Goal: Information Seeking & Learning: Compare options

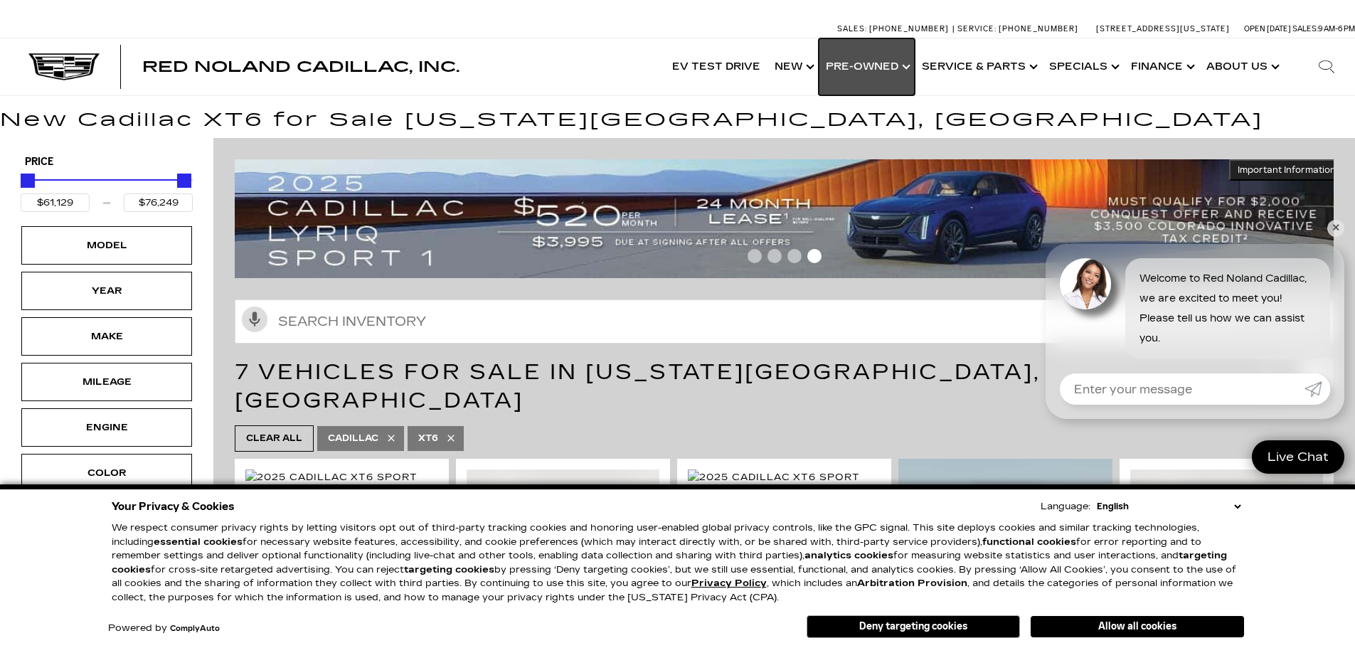
click at [867, 69] on link "Show Pre-Owned" at bounding box center [867, 66] width 96 height 57
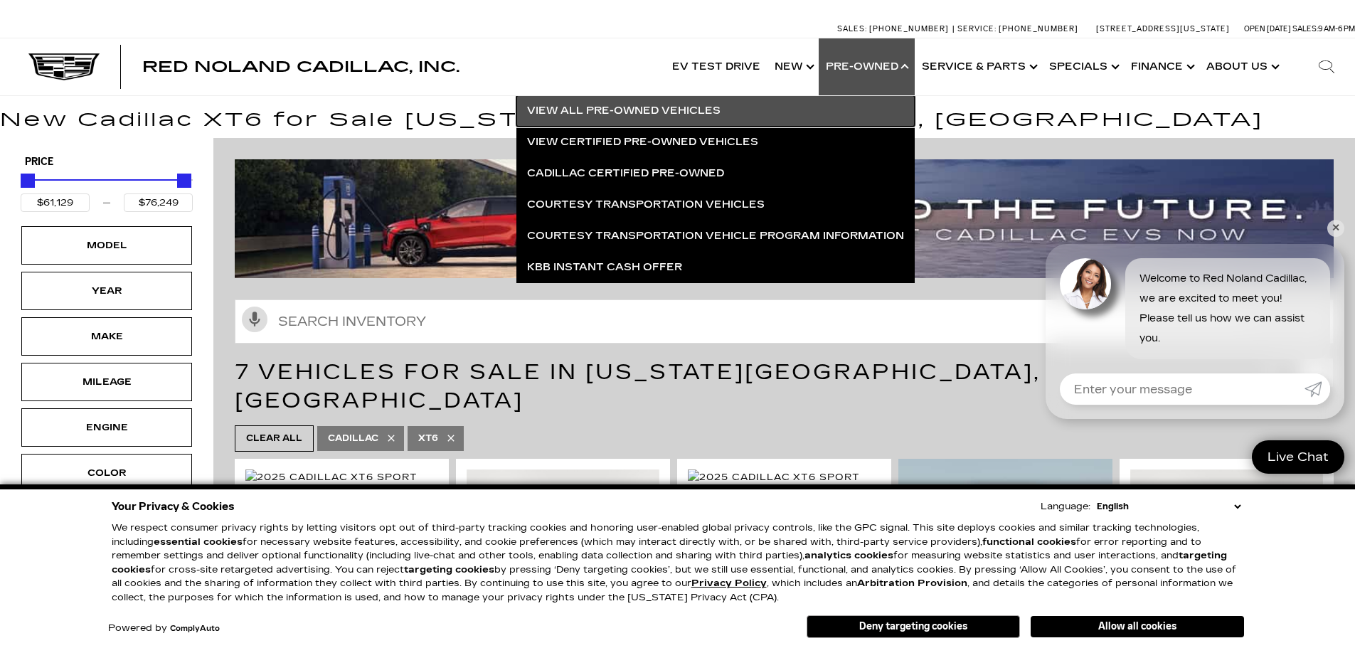
click at [707, 110] on link "View All Pre-Owned Vehicles" at bounding box center [716, 110] width 398 height 31
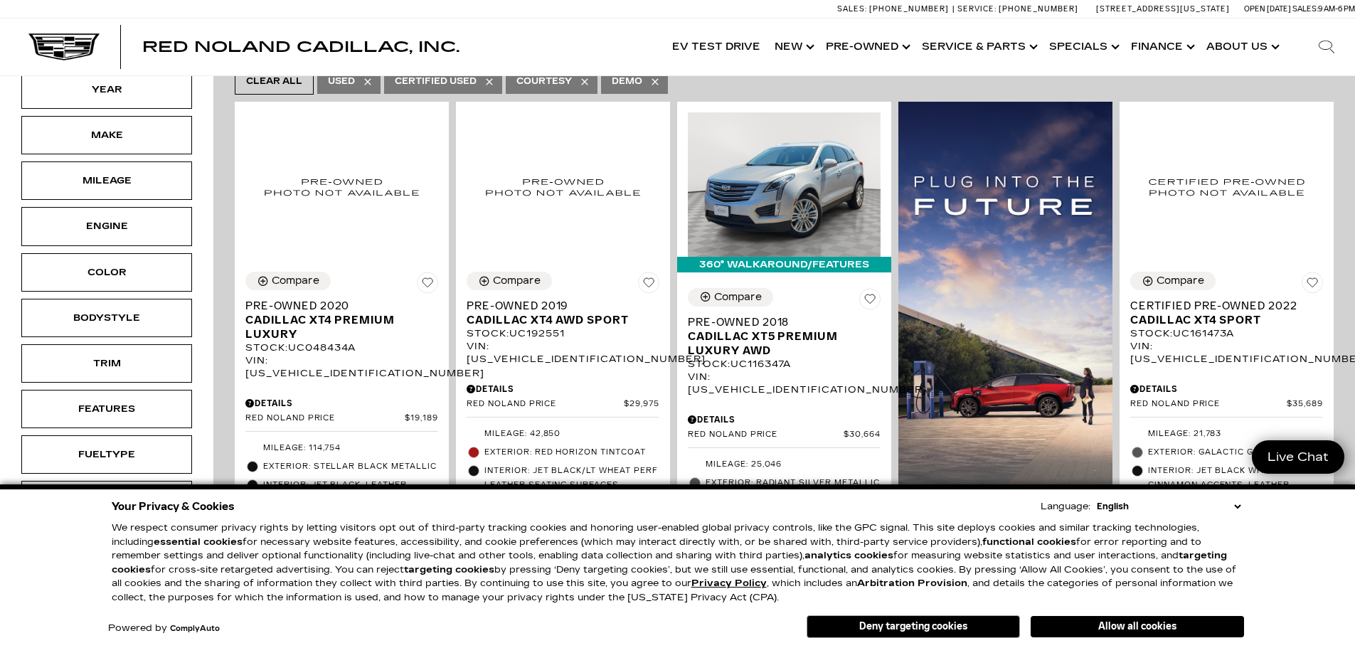
scroll to position [356, 0]
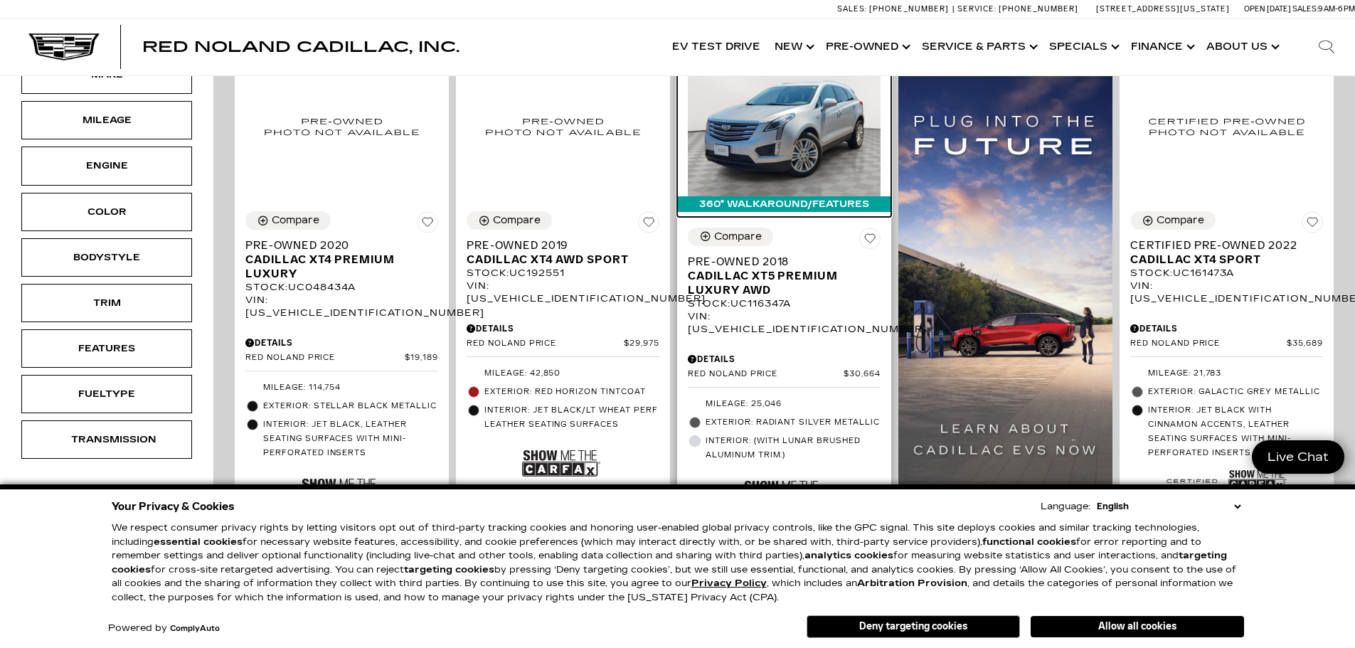
click at [803, 111] on img at bounding box center [784, 124] width 193 height 144
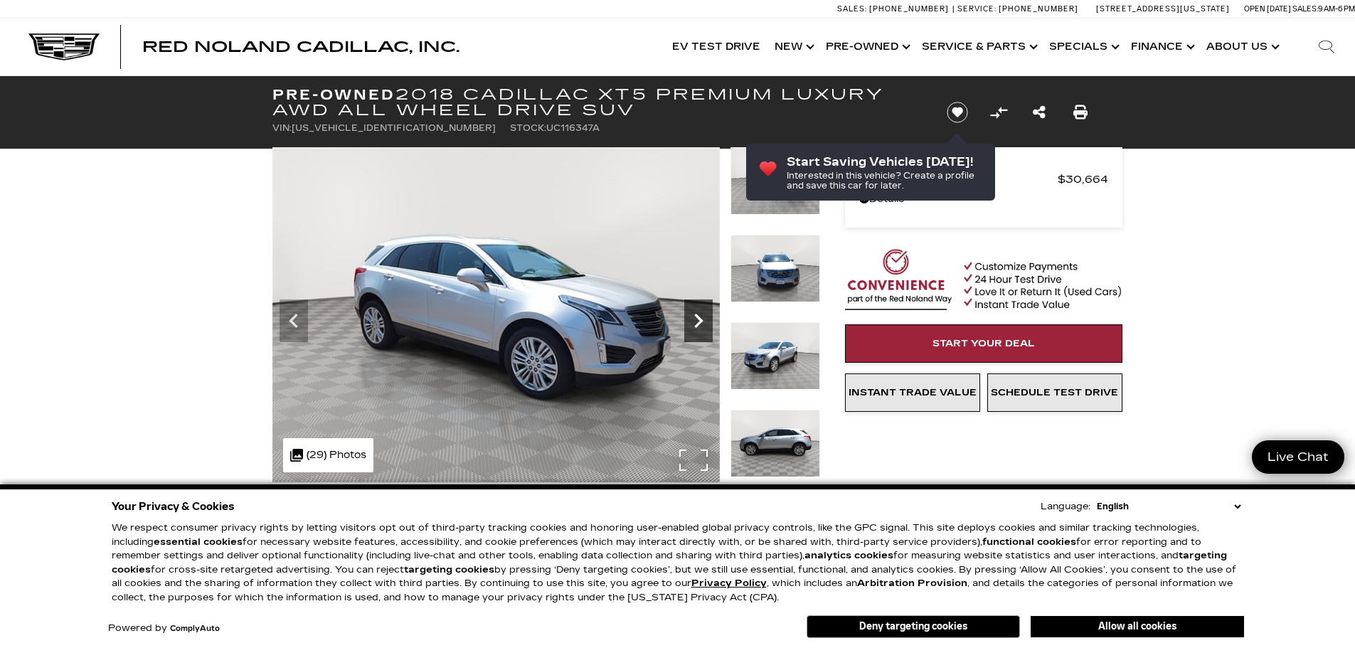
click at [690, 327] on icon "Next" at bounding box center [699, 321] width 28 height 28
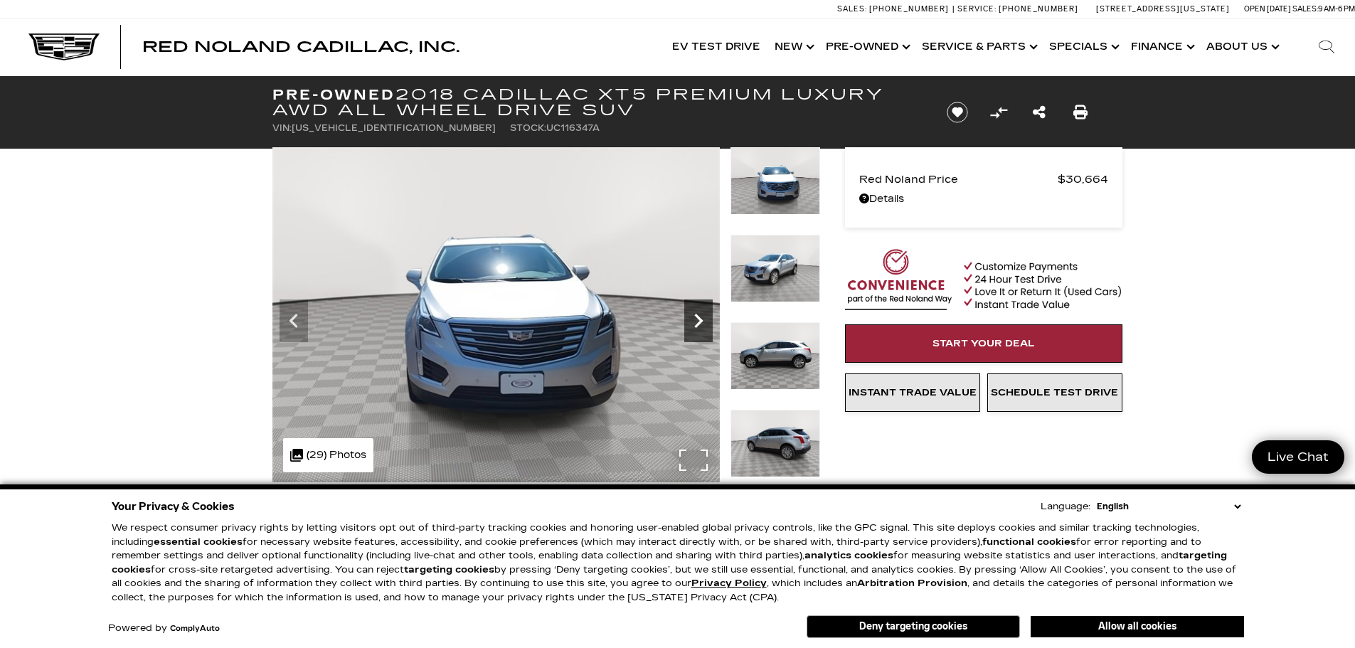
click at [689, 326] on icon "Next" at bounding box center [699, 321] width 28 height 28
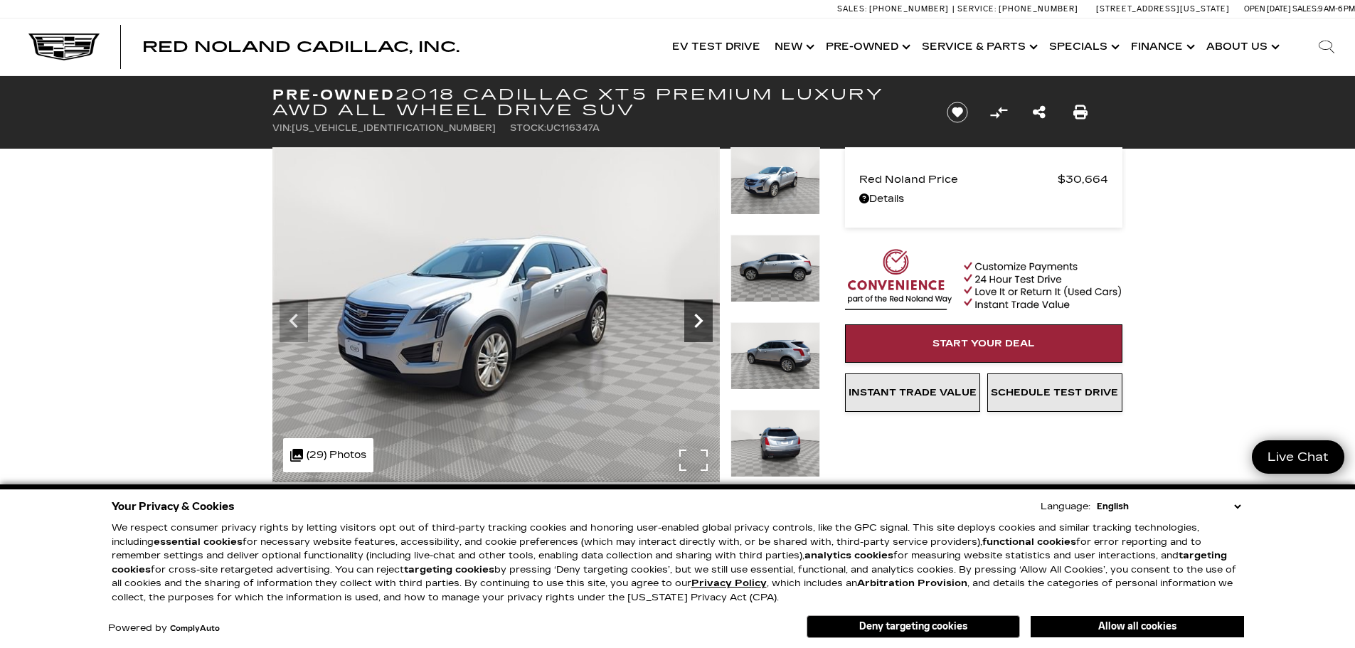
click at [688, 324] on icon "Next" at bounding box center [699, 321] width 28 height 28
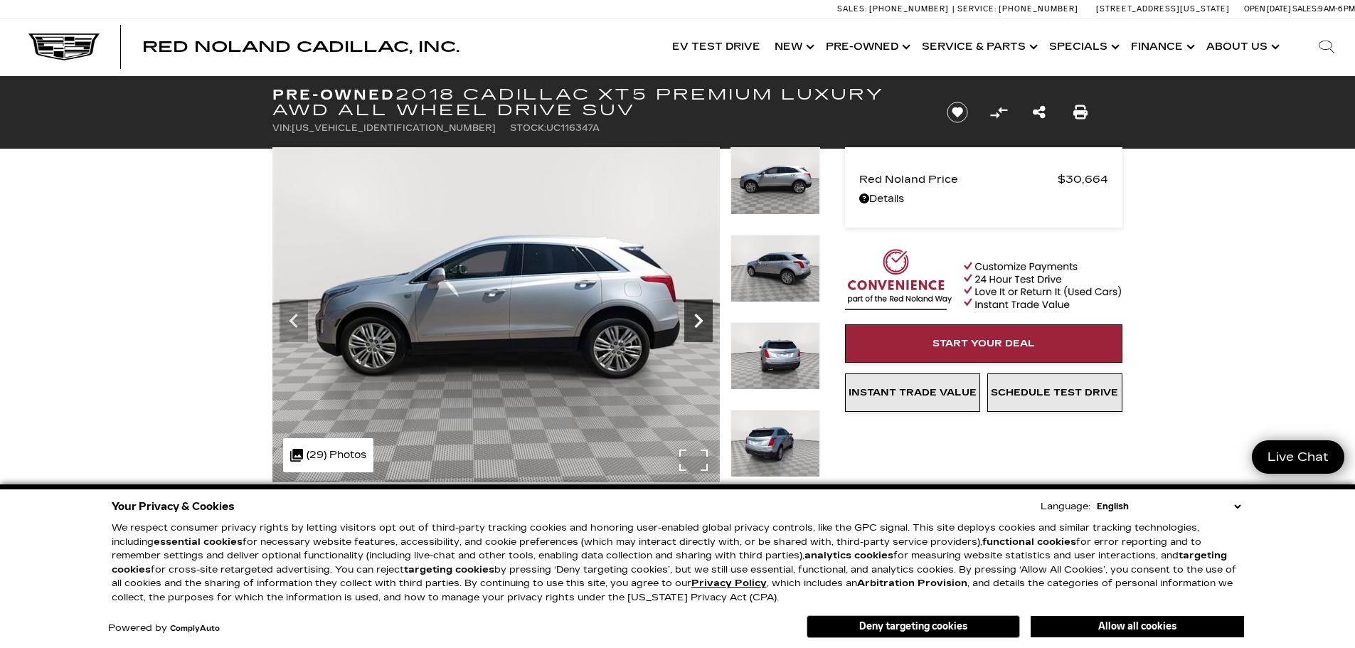
click at [688, 324] on icon "Next" at bounding box center [699, 321] width 28 height 28
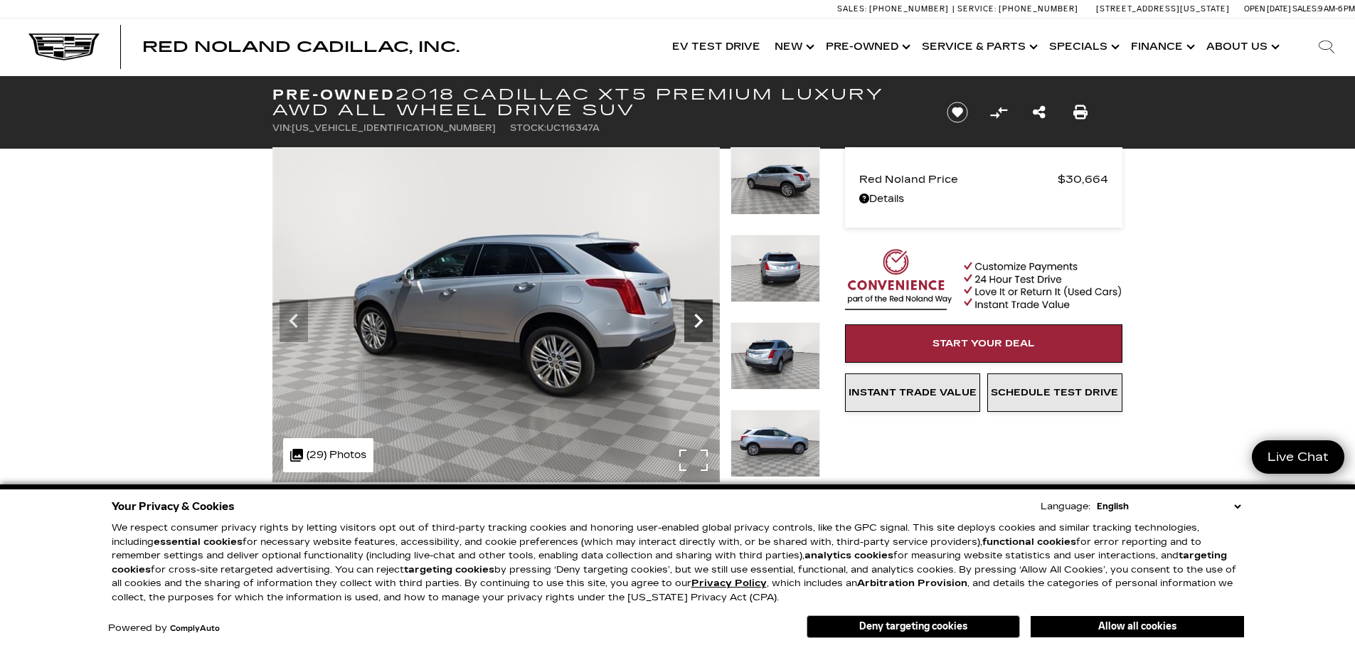
click at [687, 324] on icon "Next" at bounding box center [699, 321] width 28 height 28
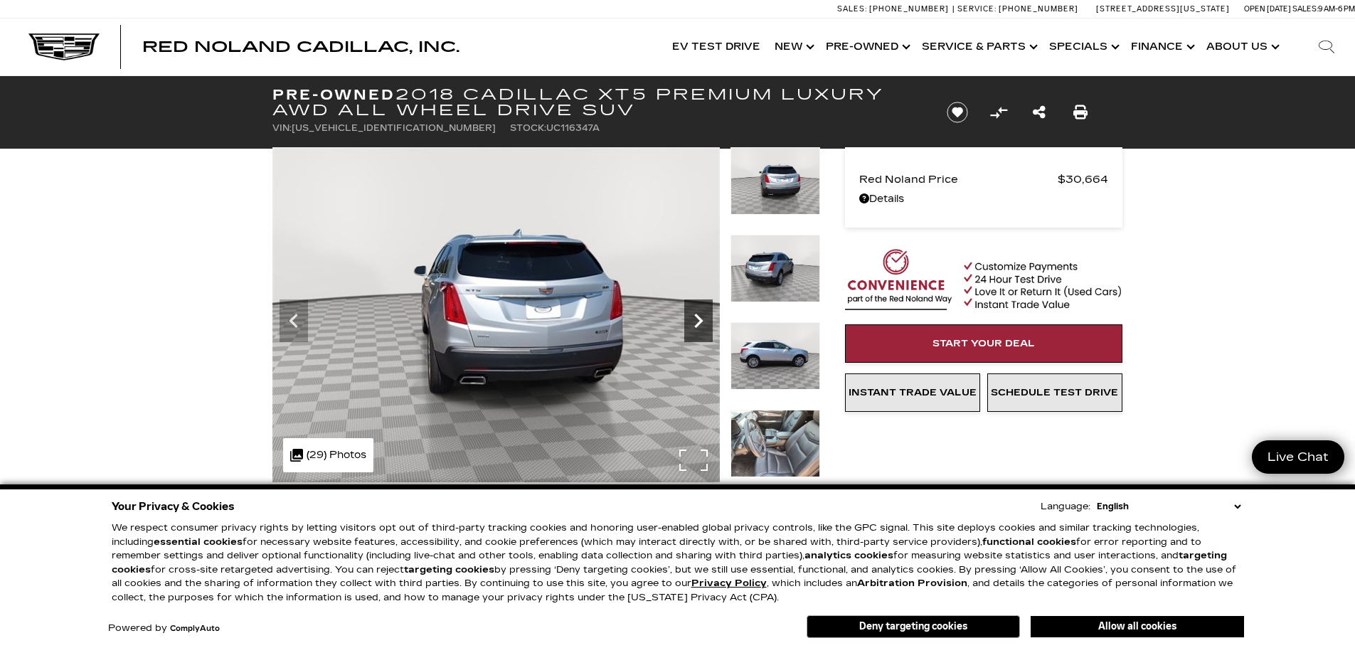
click at [686, 323] on icon "Next" at bounding box center [699, 321] width 28 height 28
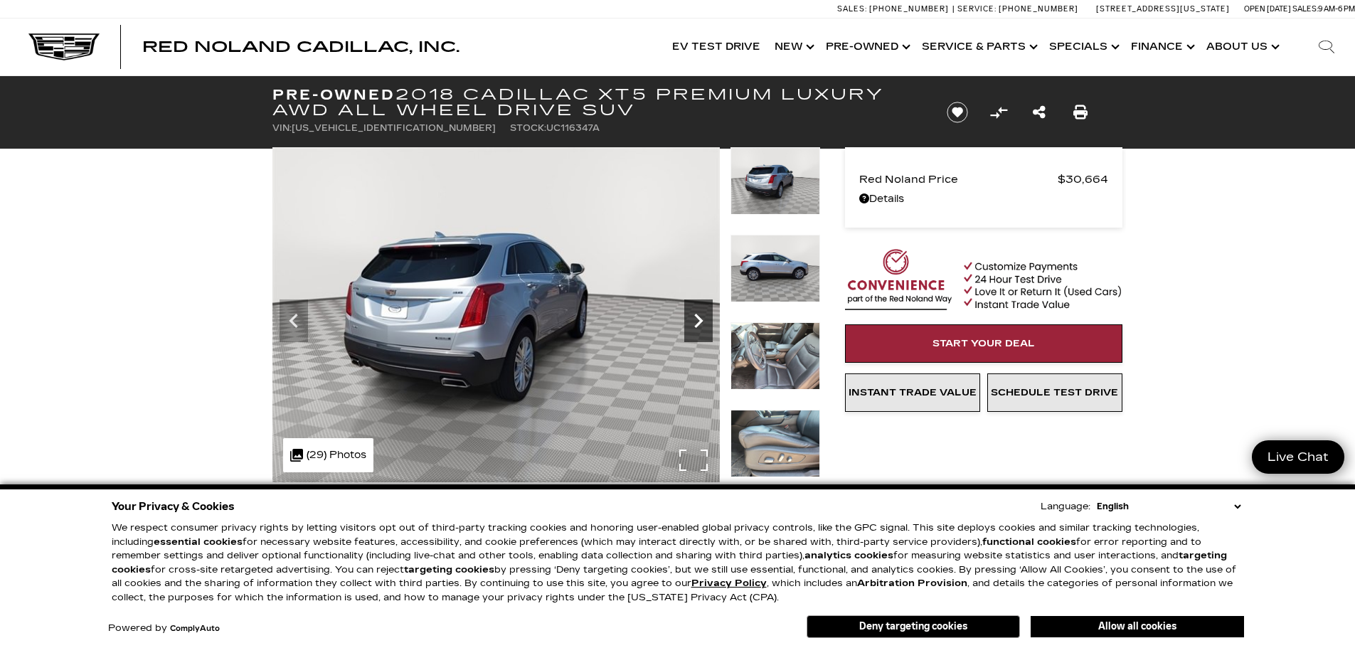
click at [686, 323] on icon "Next" at bounding box center [699, 321] width 28 height 28
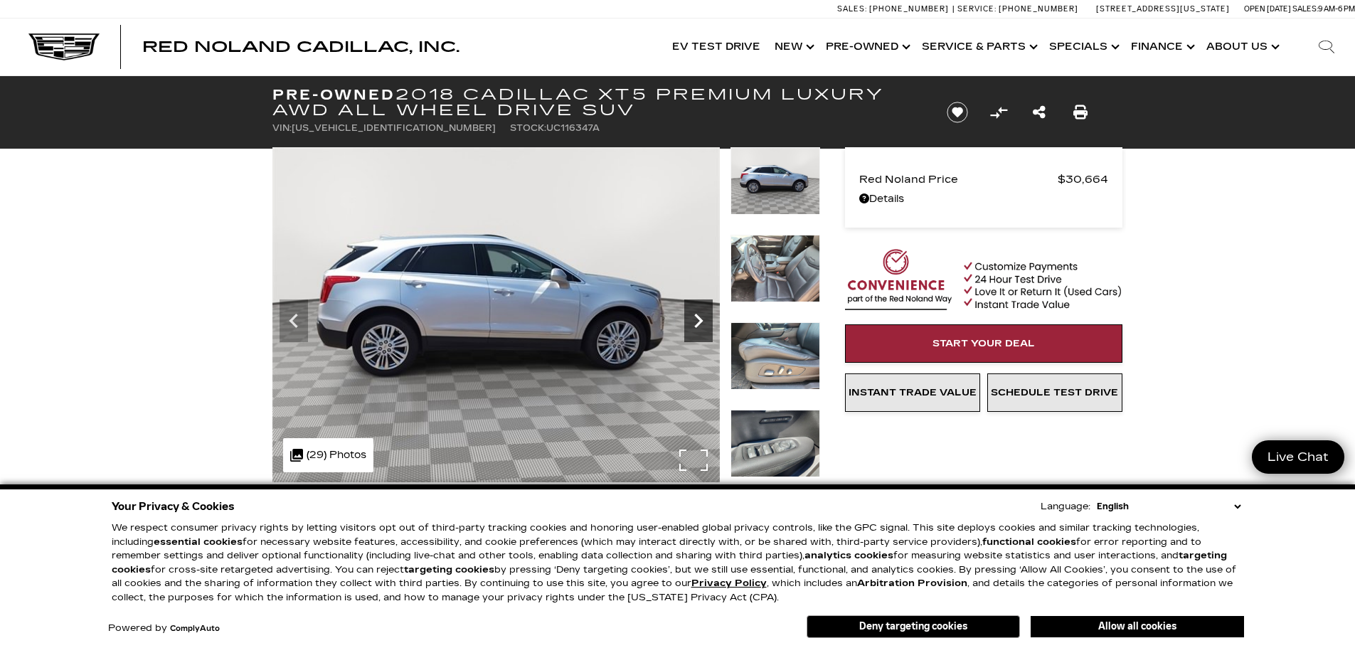
click at [686, 323] on icon "Next" at bounding box center [699, 321] width 28 height 28
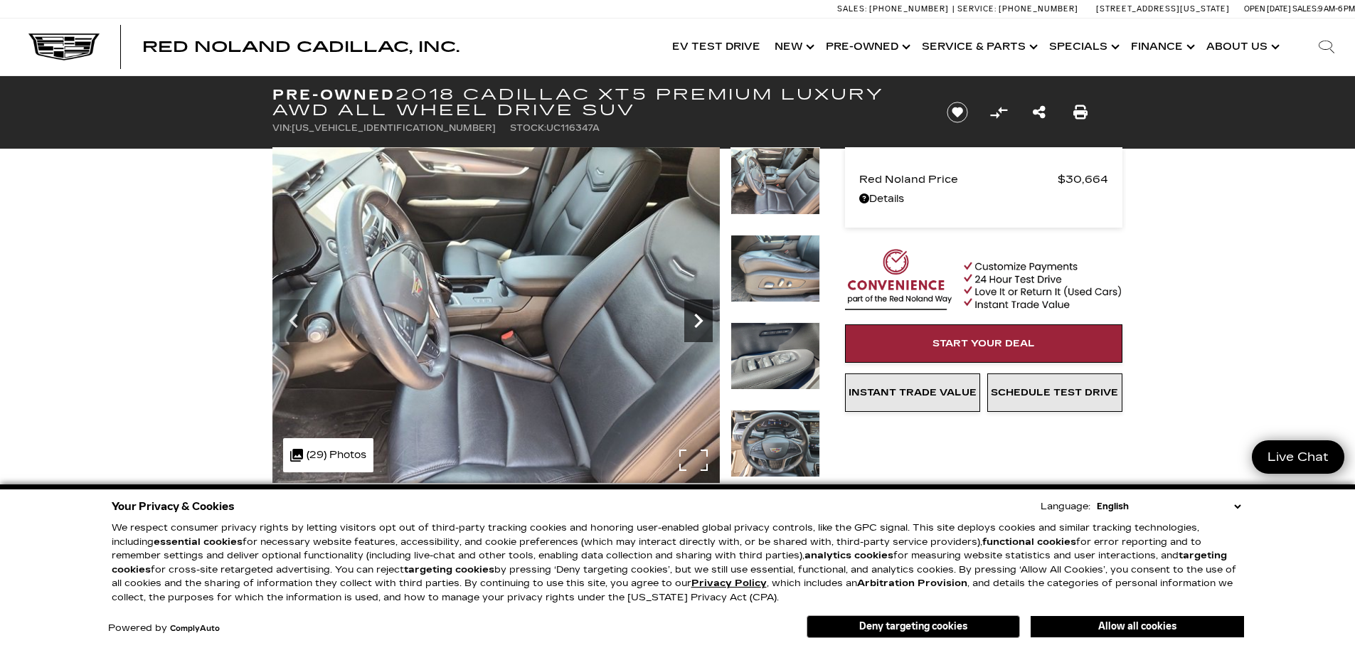
click at [702, 319] on icon "Next" at bounding box center [699, 321] width 28 height 28
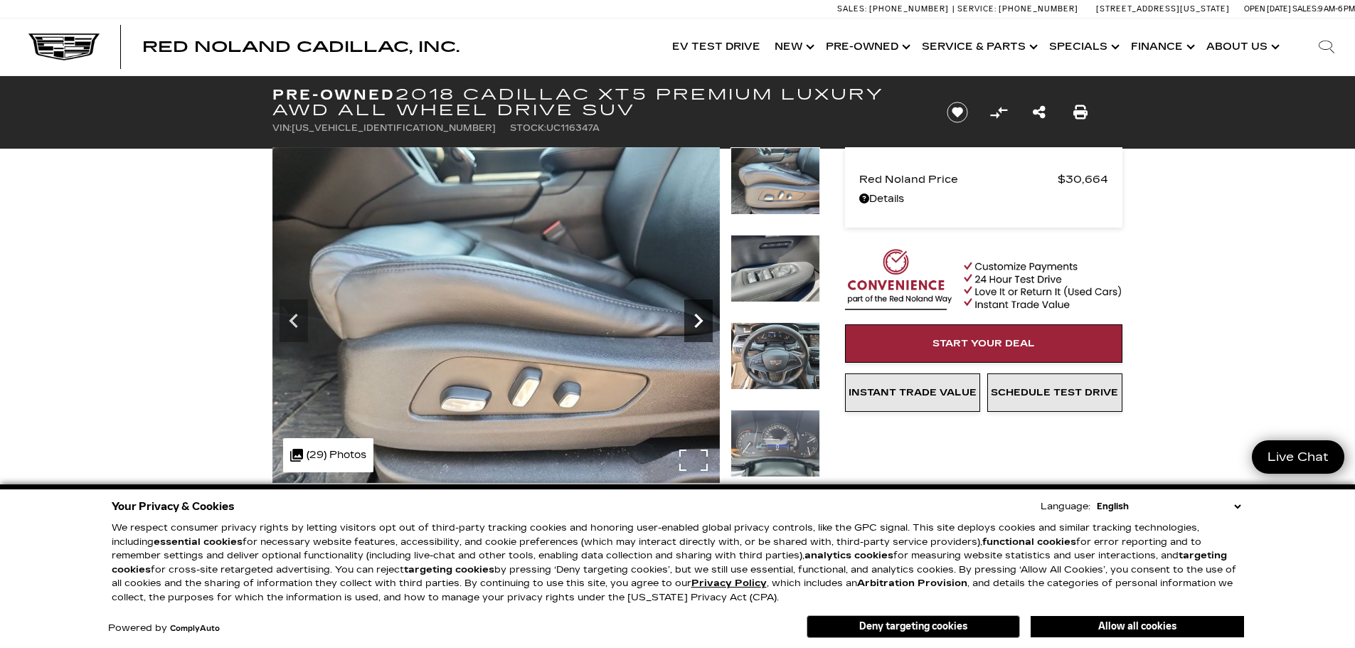
click at [702, 319] on icon "Next" at bounding box center [699, 321] width 28 height 28
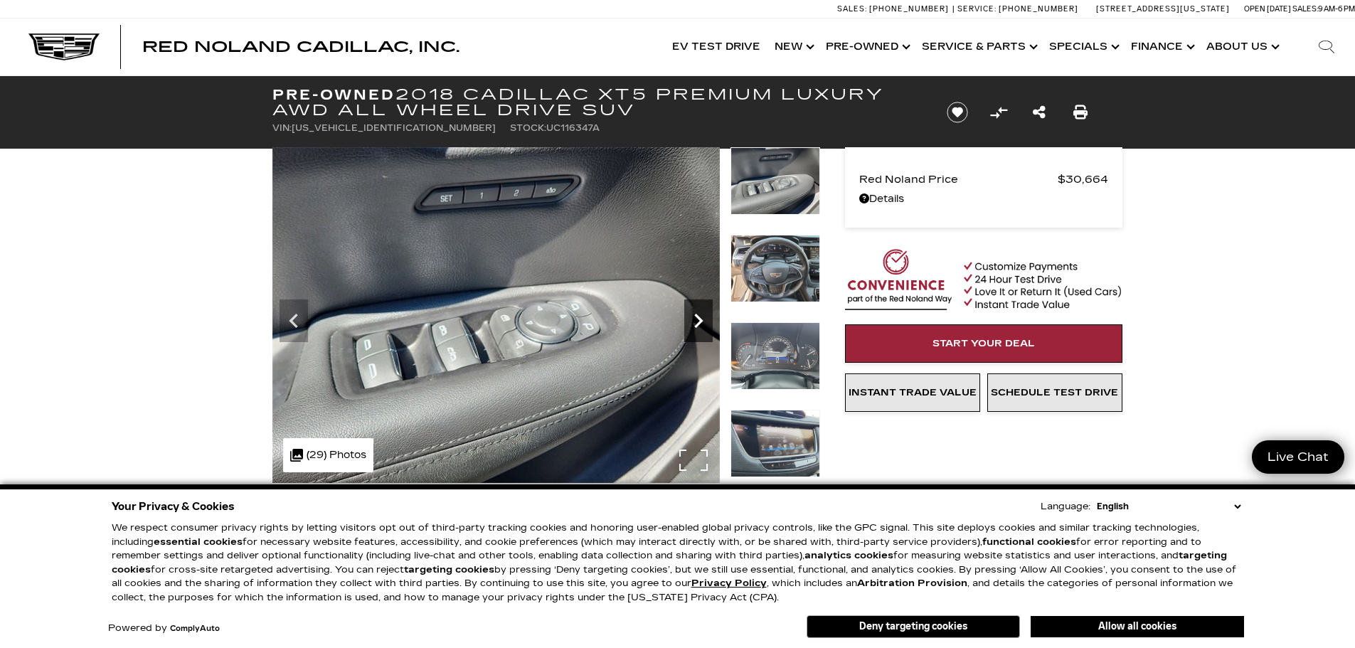
click at [702, 319] on icon "Next" at bounding box center [699, 321] width 28 height 28
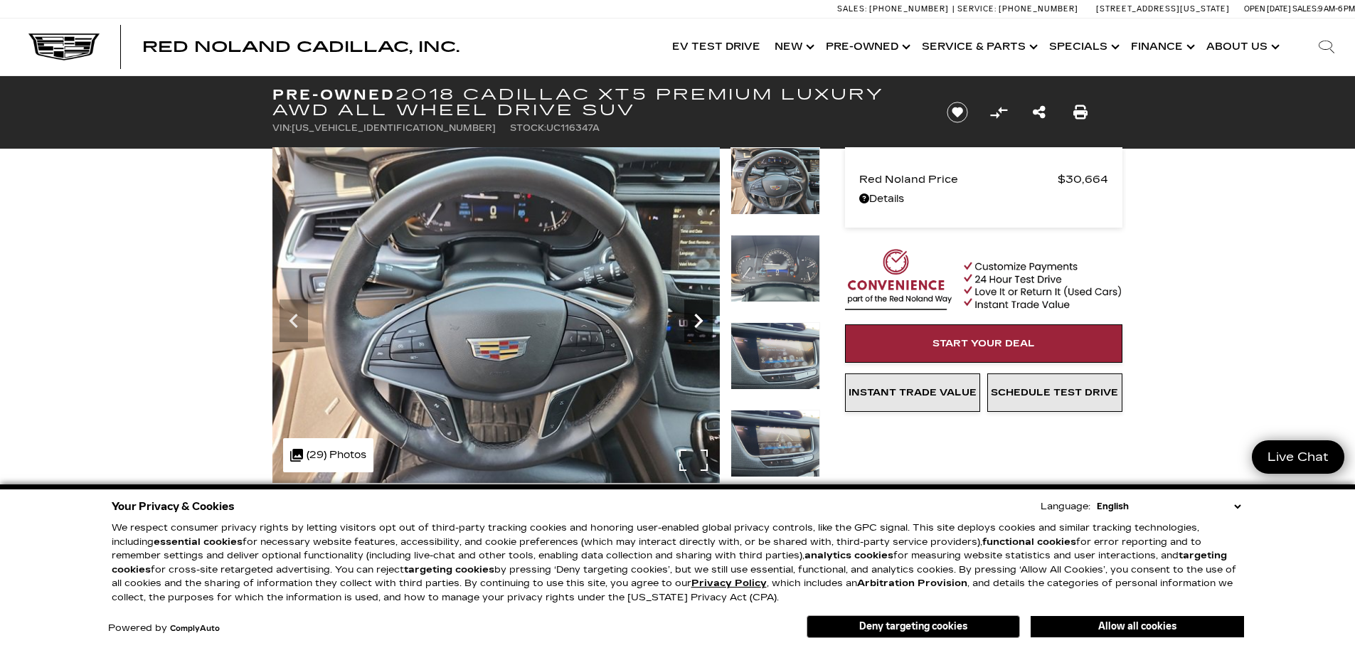
click at [702, 319] on icon "Next" at bounding box center [699, 321] width 28 height 28
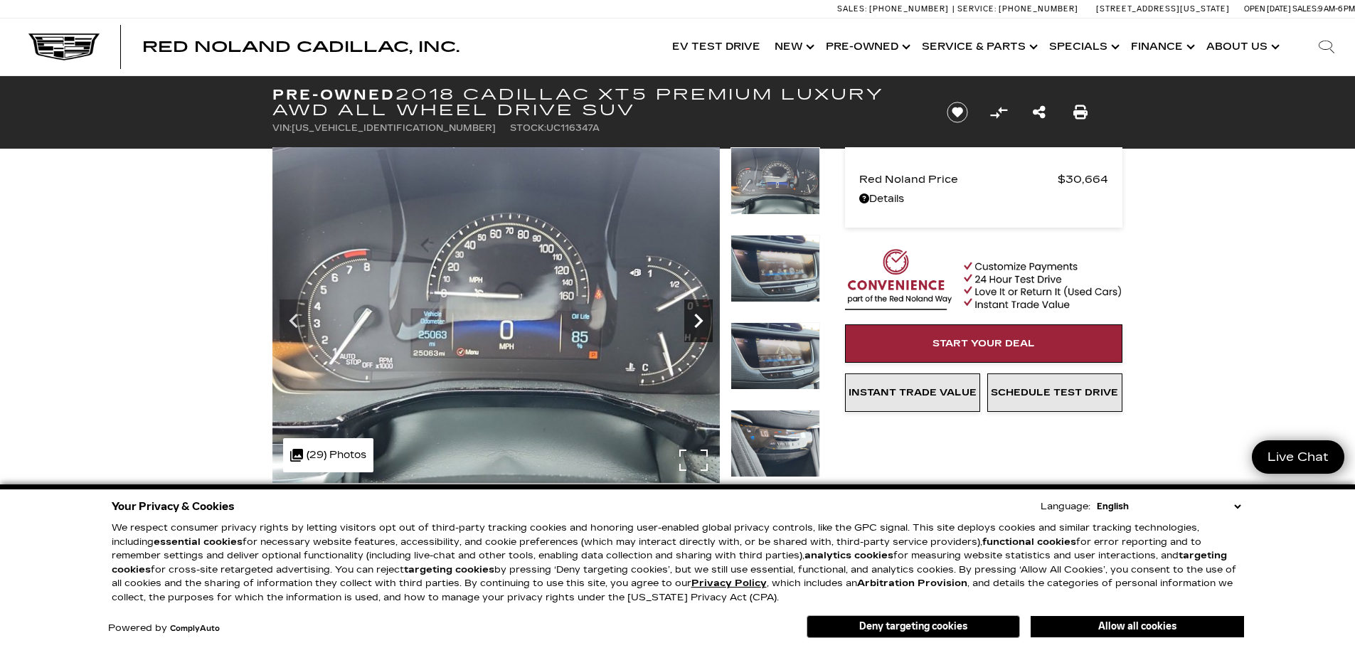
click at [703, 323] on icon "Next" at bounding box center [699, 321] width 28 height 28
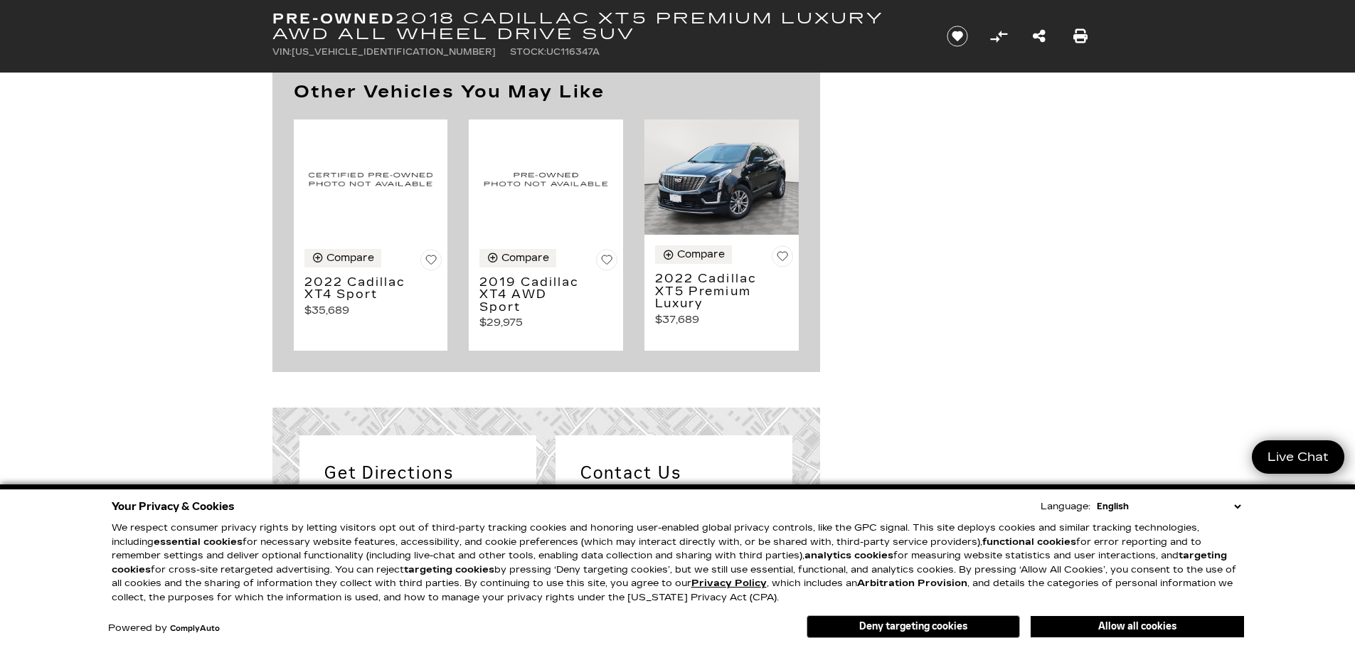
scroll to position [1565, 0]
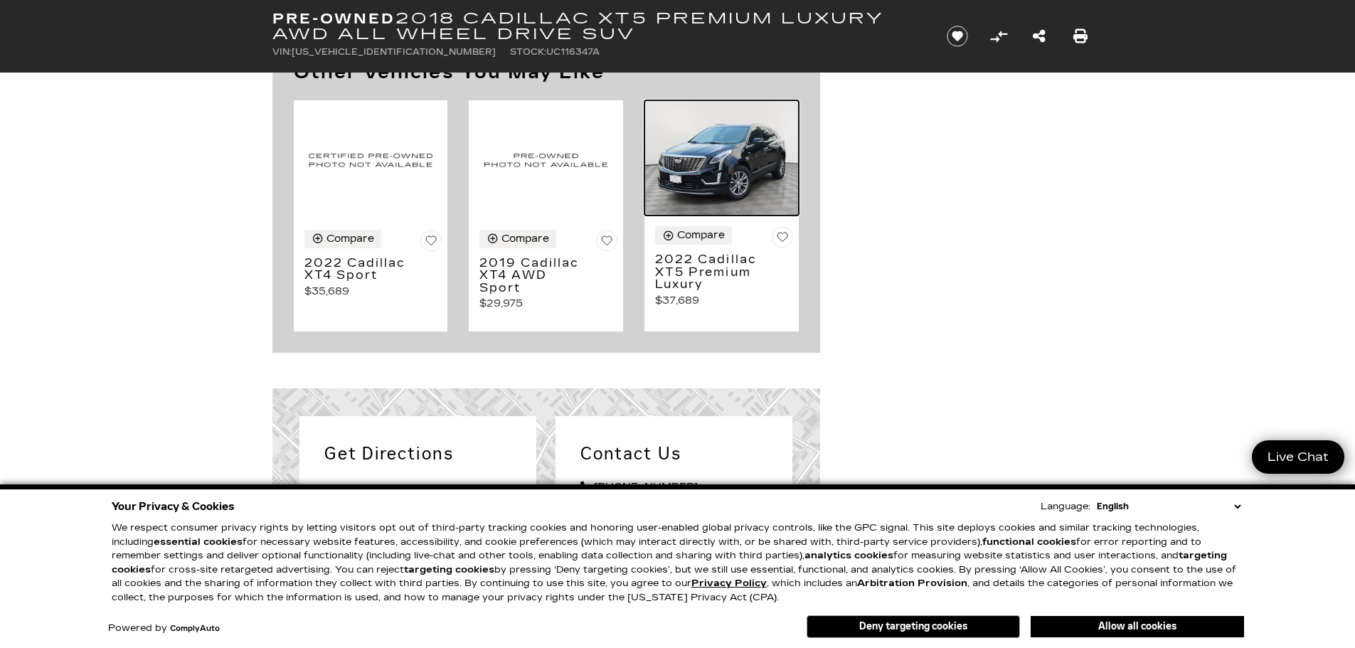
click at [694, 186] on img at bounding box center [722, 158] width 154 height 116
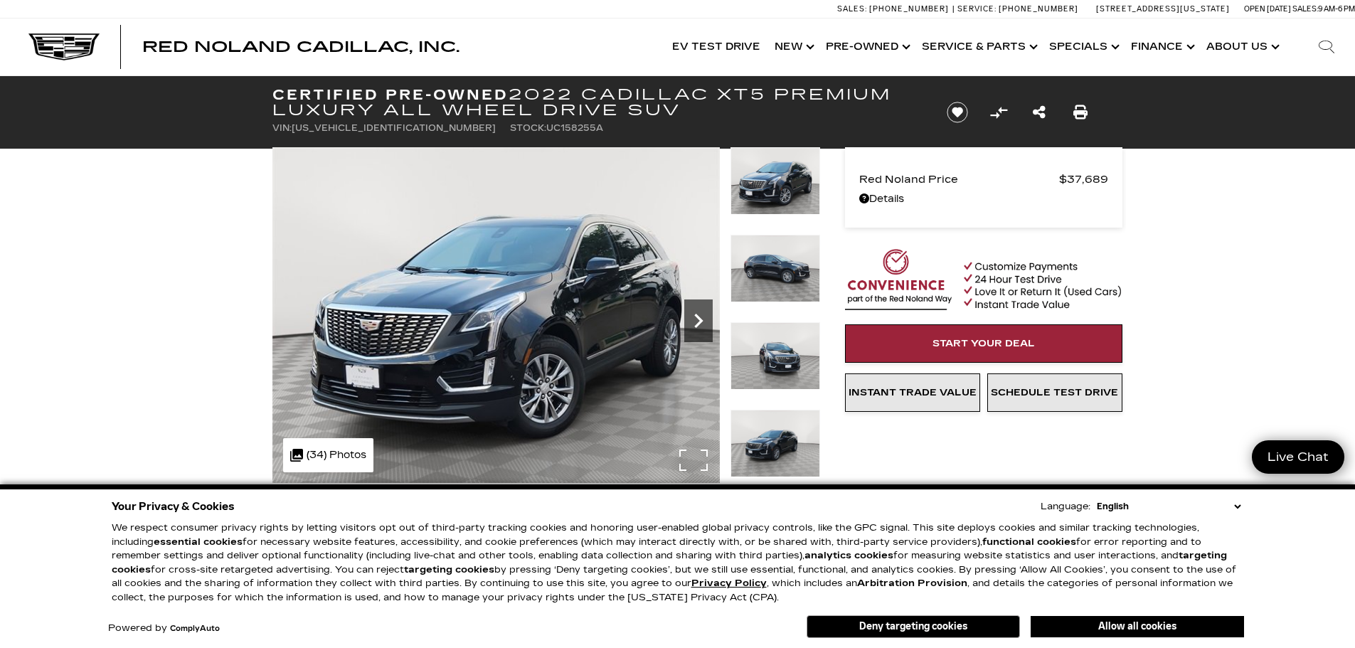
click at [694, 307] on icon "Next" at bounding box center [699, 321] width 28 height 28
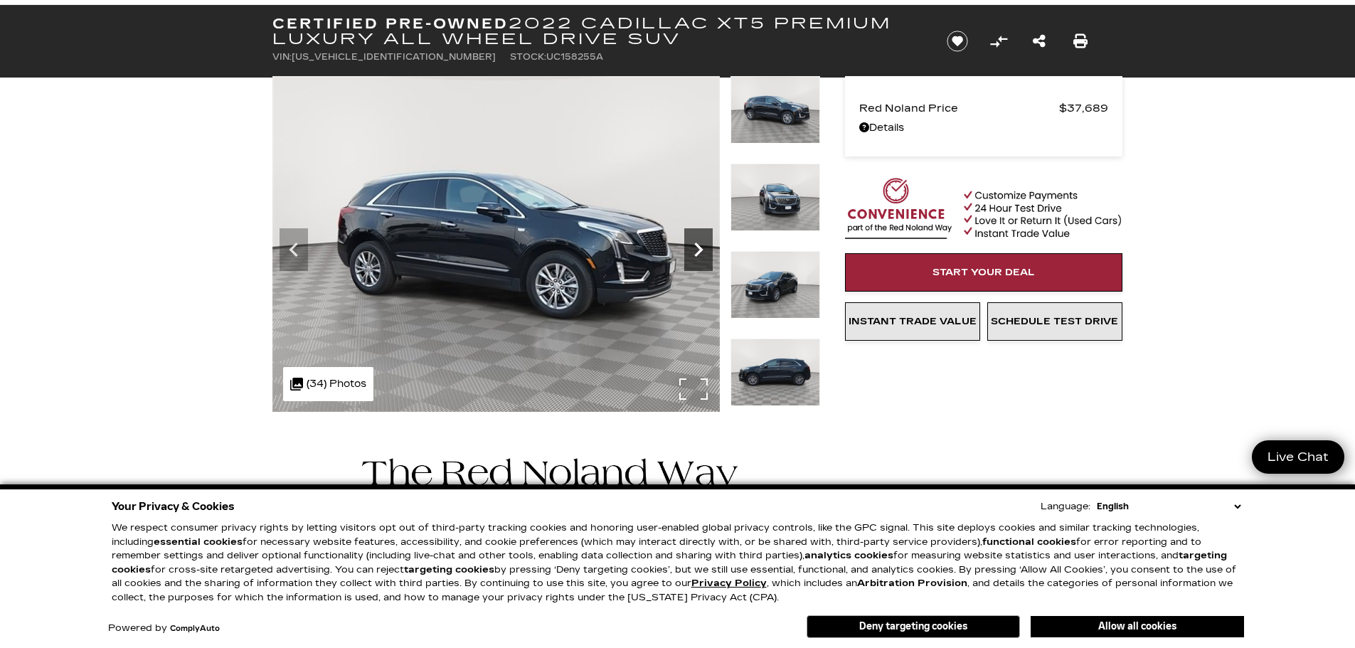
scroll to position [71, 0]
click at [689, 246] on icon "Next" at bounding box center [699, 250] width 28 height 28
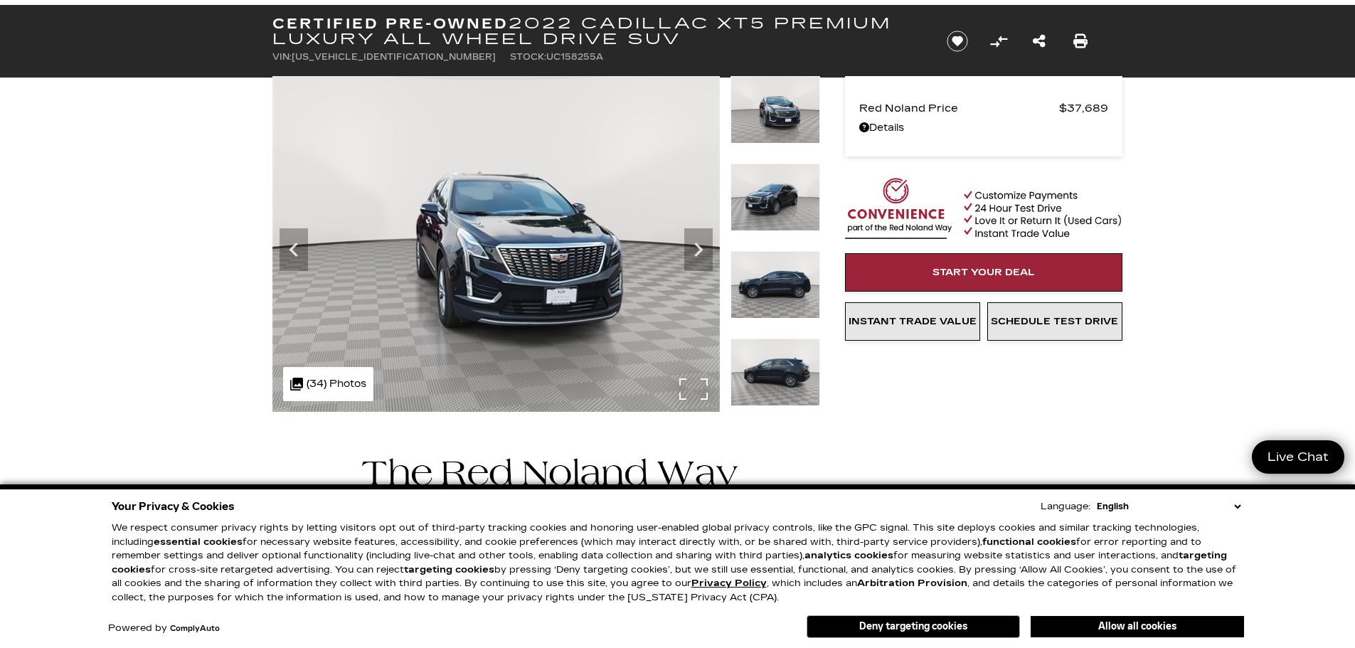
click at [682, 246] on img at bounding box center [497, 244] width 448 height 336
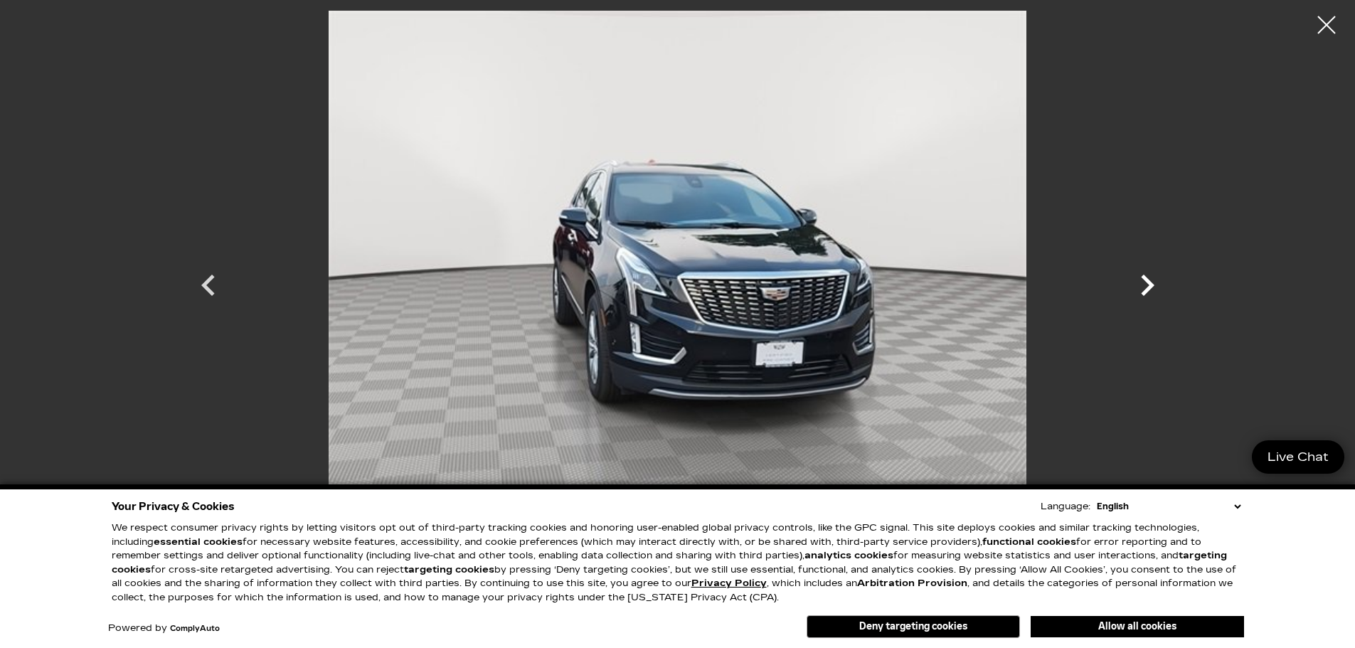
click at [1151, 292] on icon "Next" at bounding box center [1147, 285] width 43 height 43
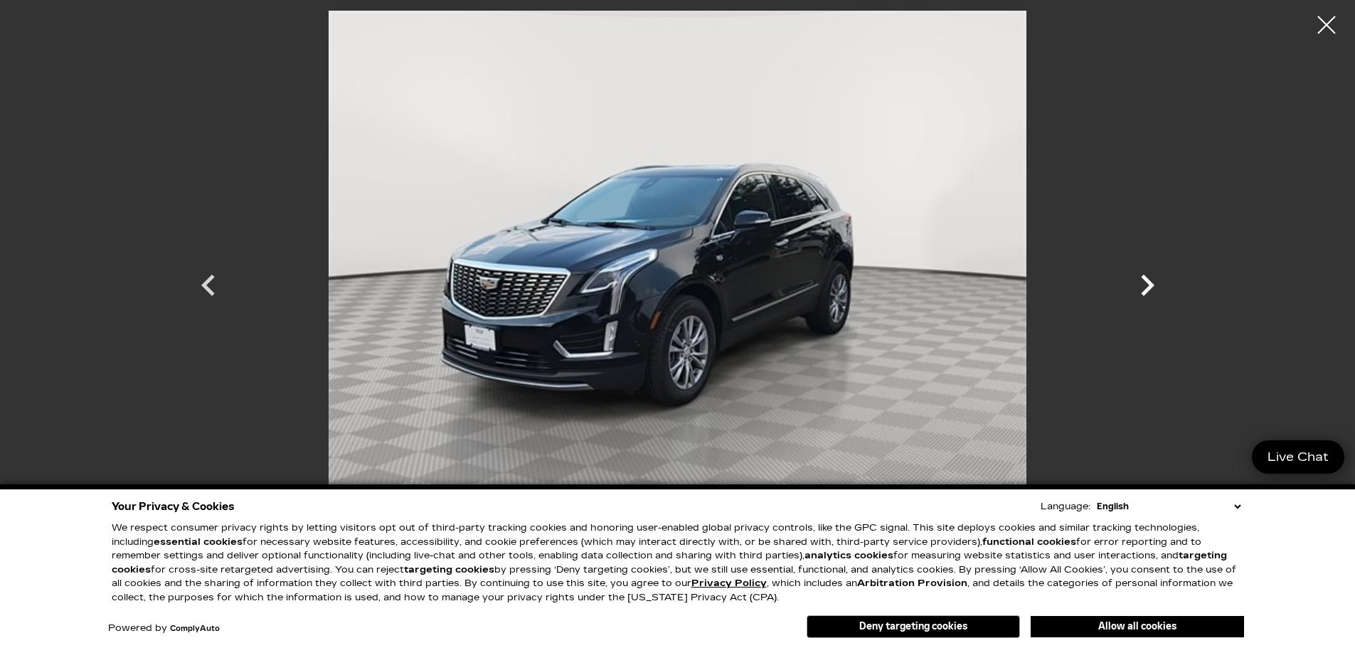
click at [1142, 287] on icon "Next" at bounding box center [1147, 285] width 43 height 43
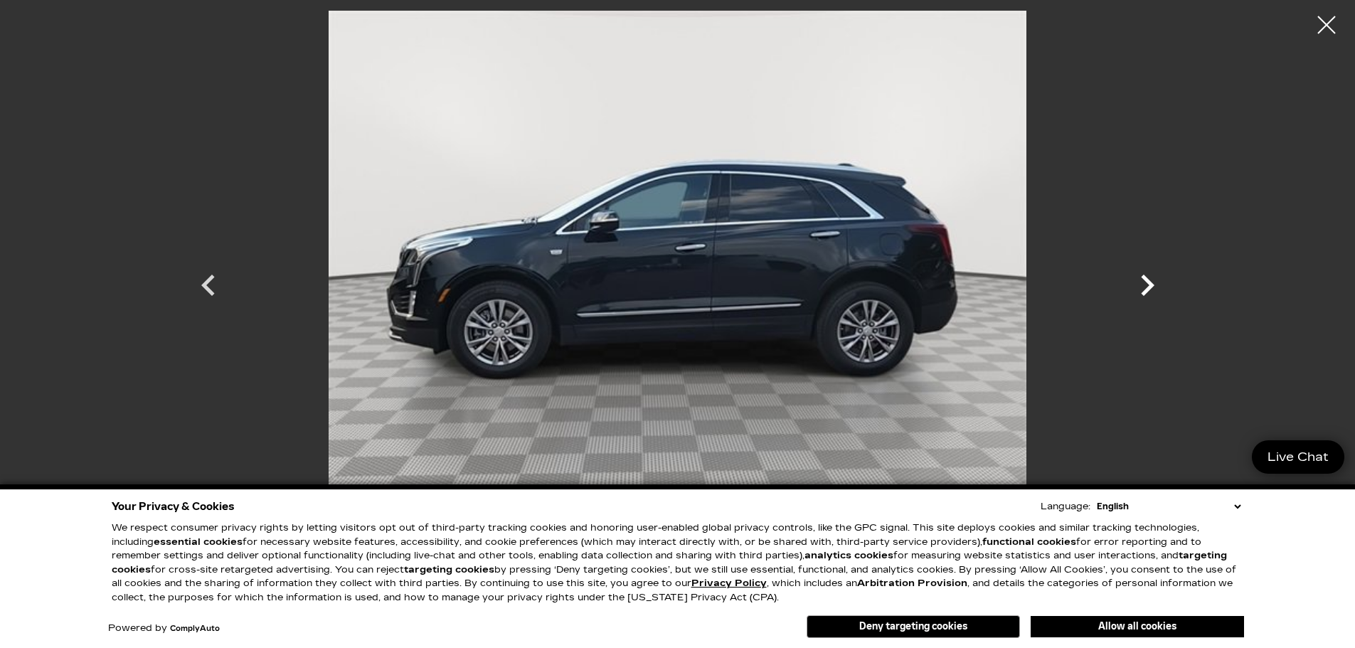
click at [1142, 287] on icon "Next" at bounding box center [1147, 285] width 43 height 43
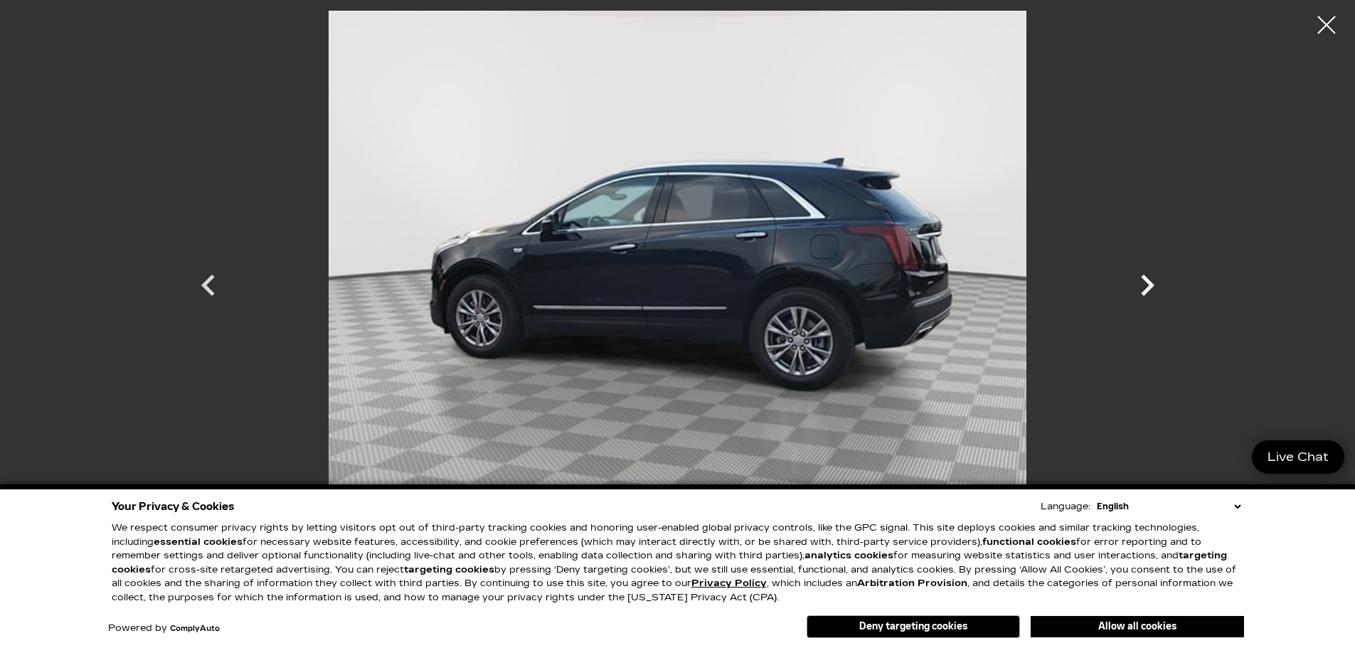
click at [1142, 287] on icon "Next" at bounding box center [1147, 285] width 43 height 43
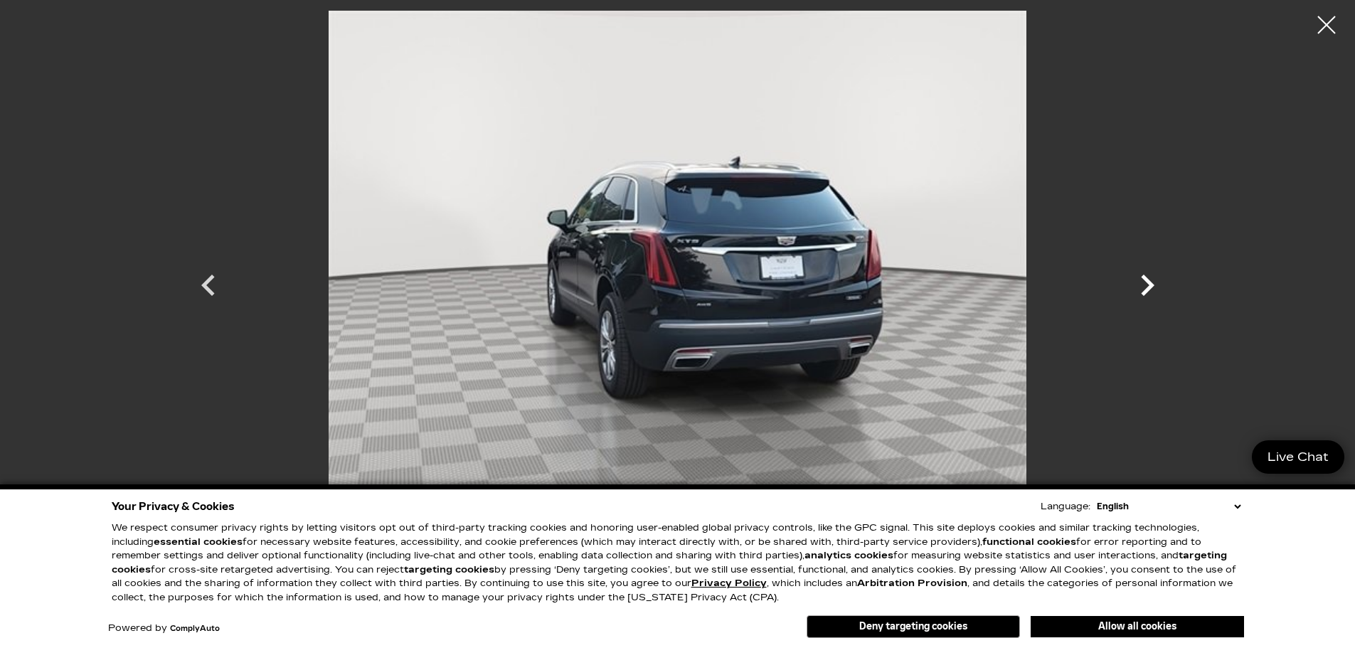
click at [1142, 287] on icon "Next" at bounding box center [1147, 285] width 43 height 43
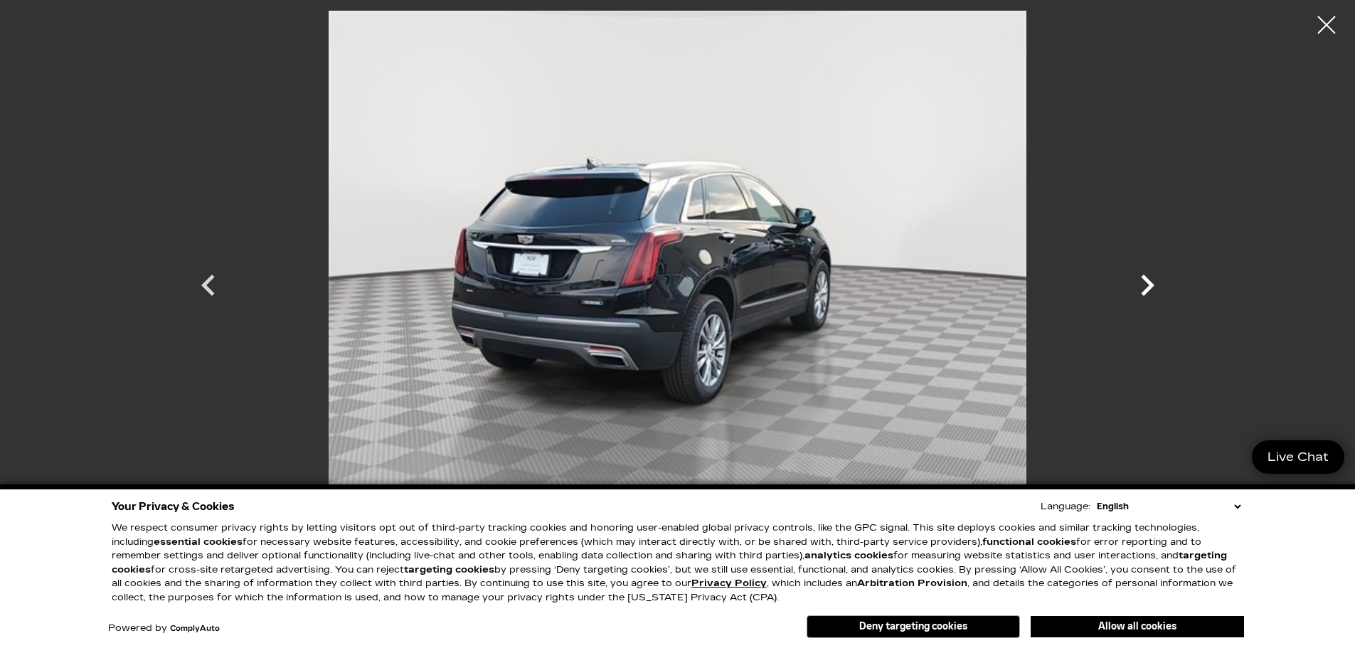
click at [1142, 287] on icon "Next" at bounding box center [1147, 285] width 43 height 43
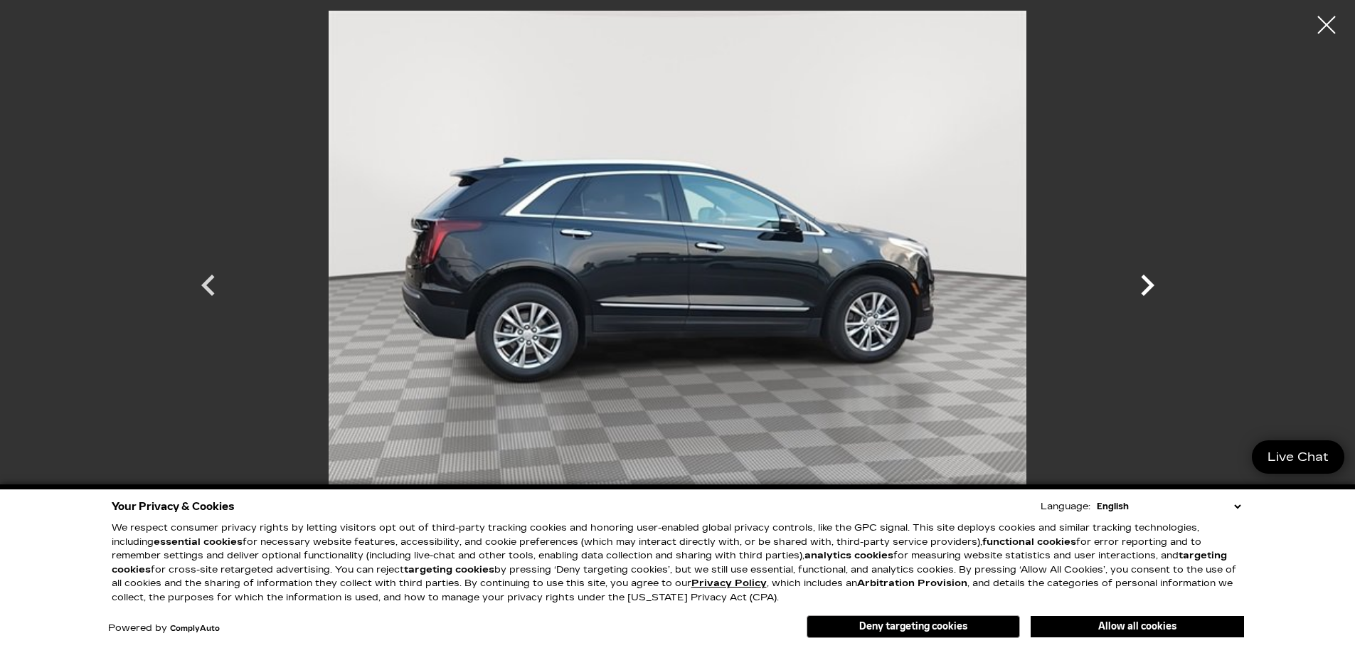
click at [1142, 287] on icon "Next" at bounding box center [1147, 285] width 43 height 43
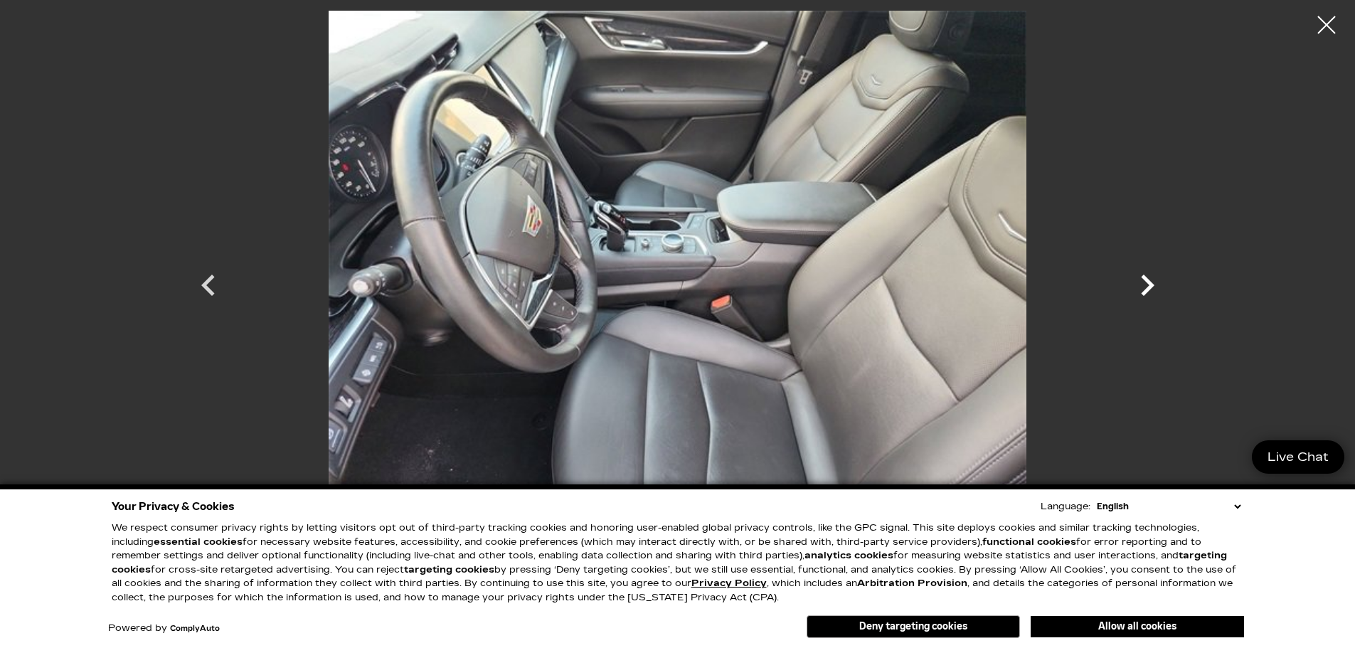
click at [1142, 287] on icon "Next" at bounding box center [1147, 285] width 43 height 43
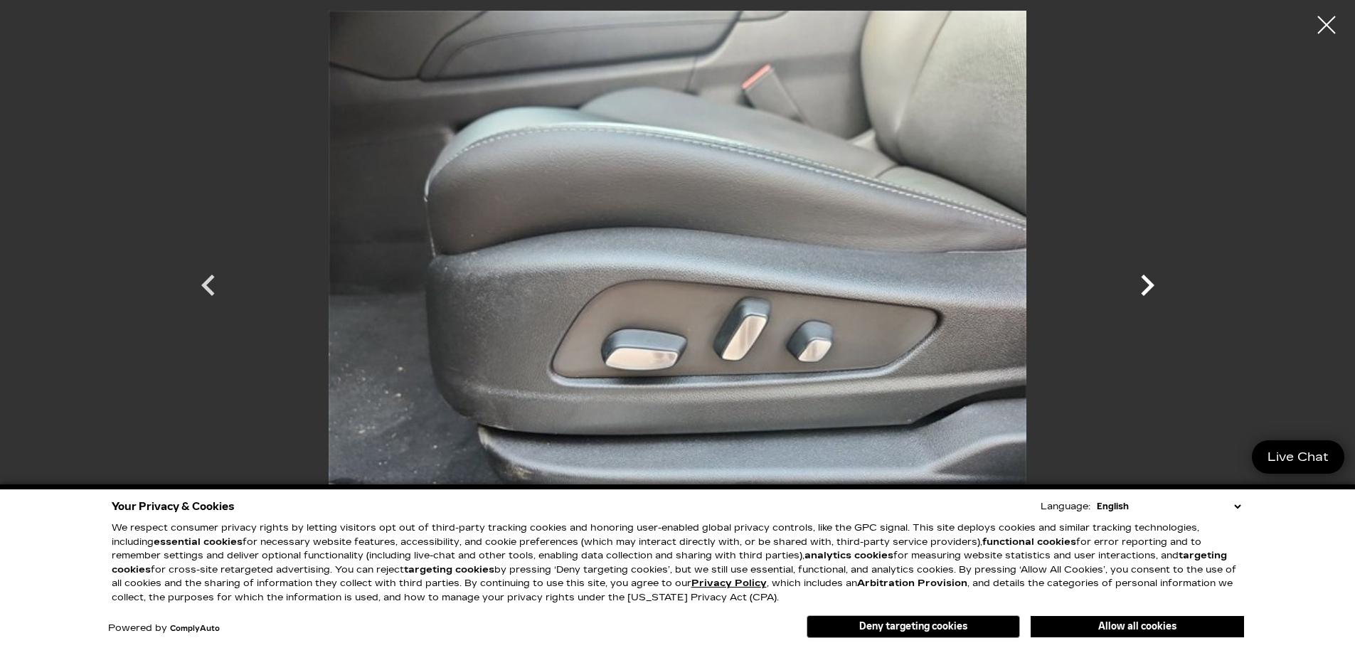
click at [1141, 287] on icon "Next" at bounding box center [1147, 285] width 43 height 43
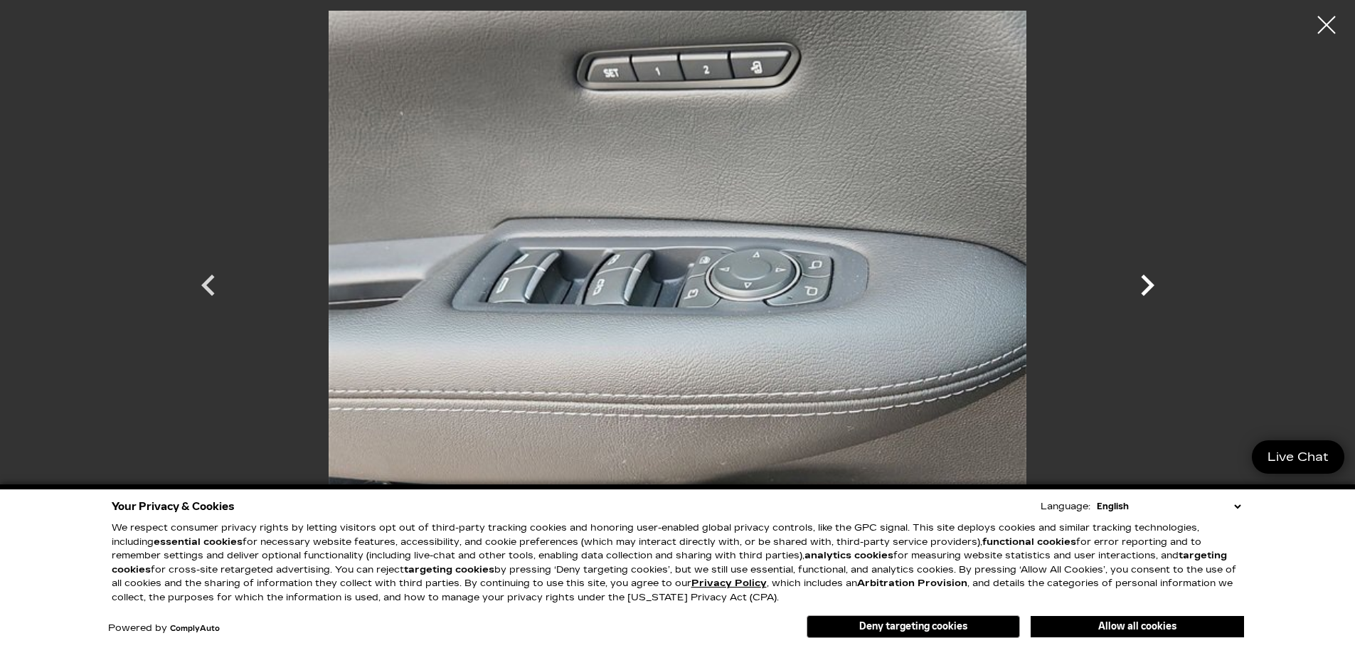
click at [1140, 287] on icon "Next" at bounding box center [1147, 285] width 43 height 43
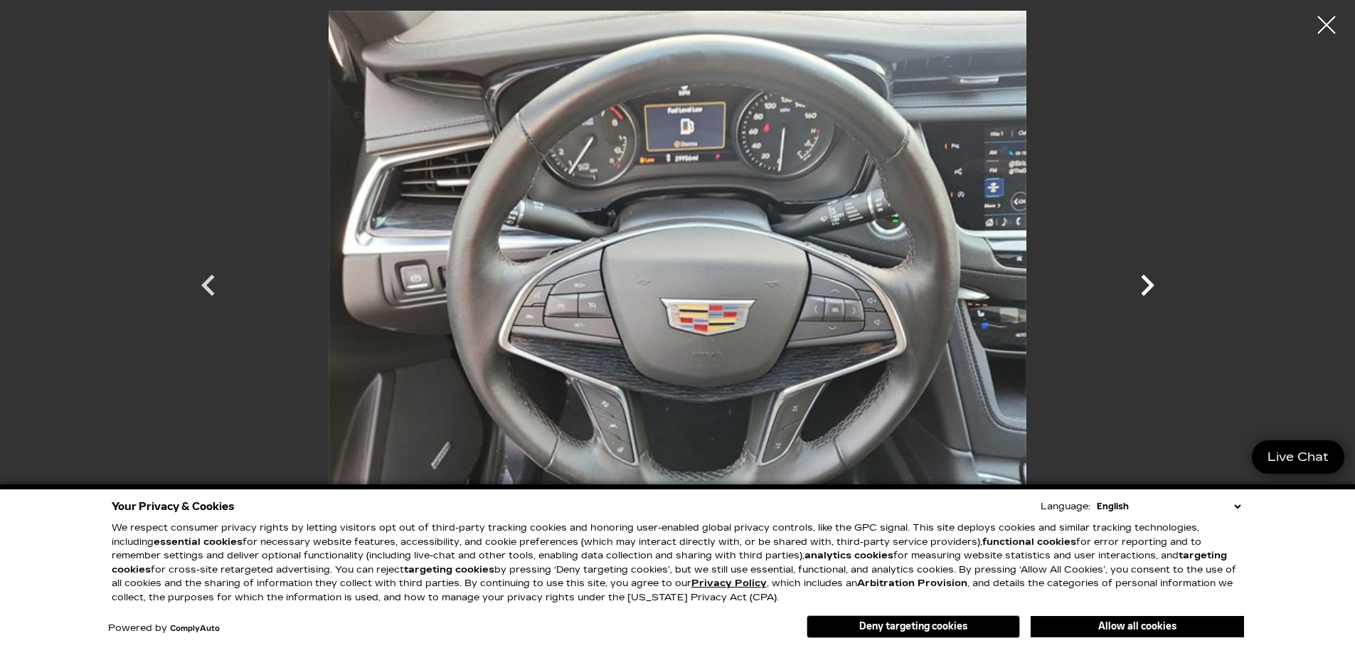
click at [1136, 287] on icon "Next" at bounding box center [1147, 285] width 43 height 43
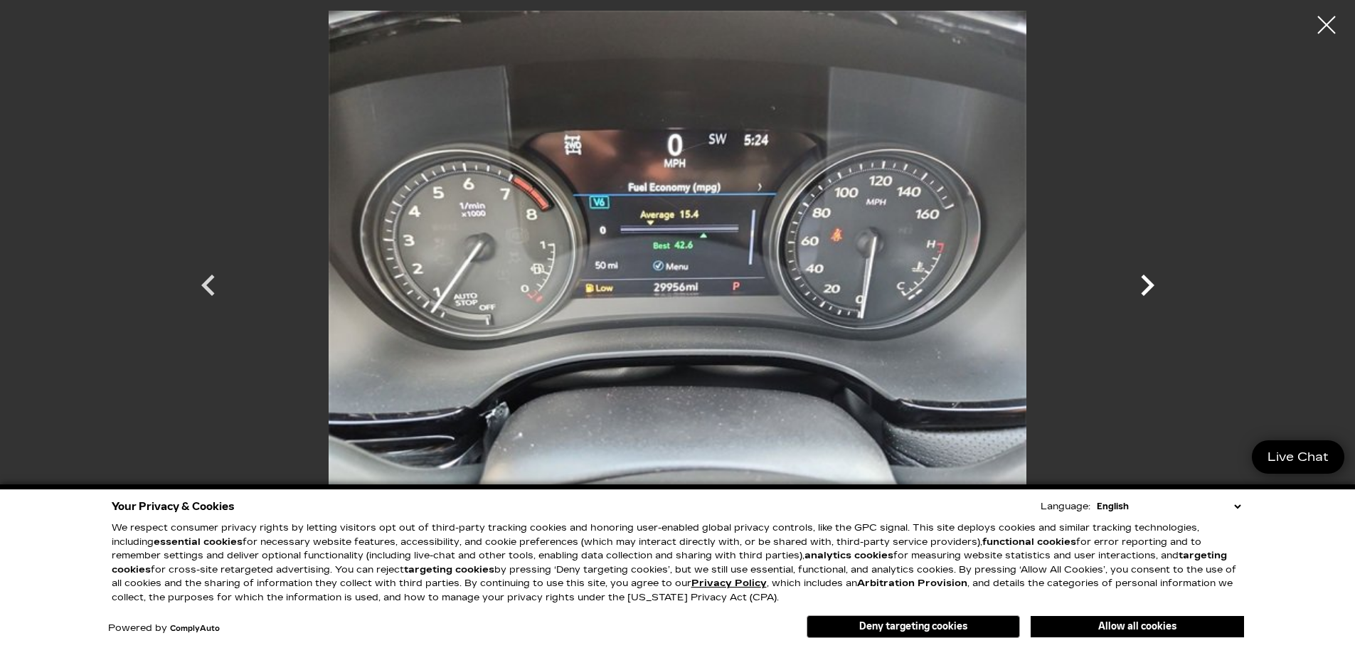
click at [1134, 287] on icon "Next" at bounding box center [1147, 285] width 43 height 43
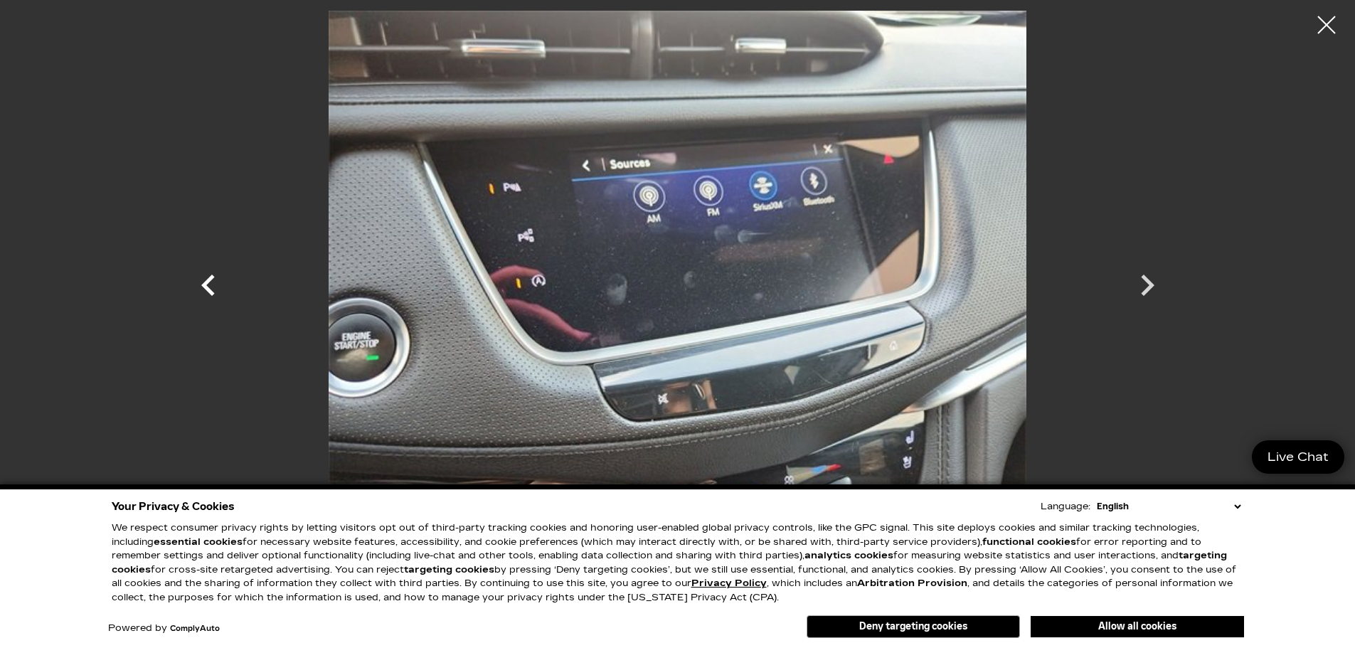
click at [212, 285] on icon "Previous" at bounding box center [208, 285] width 43 height 43
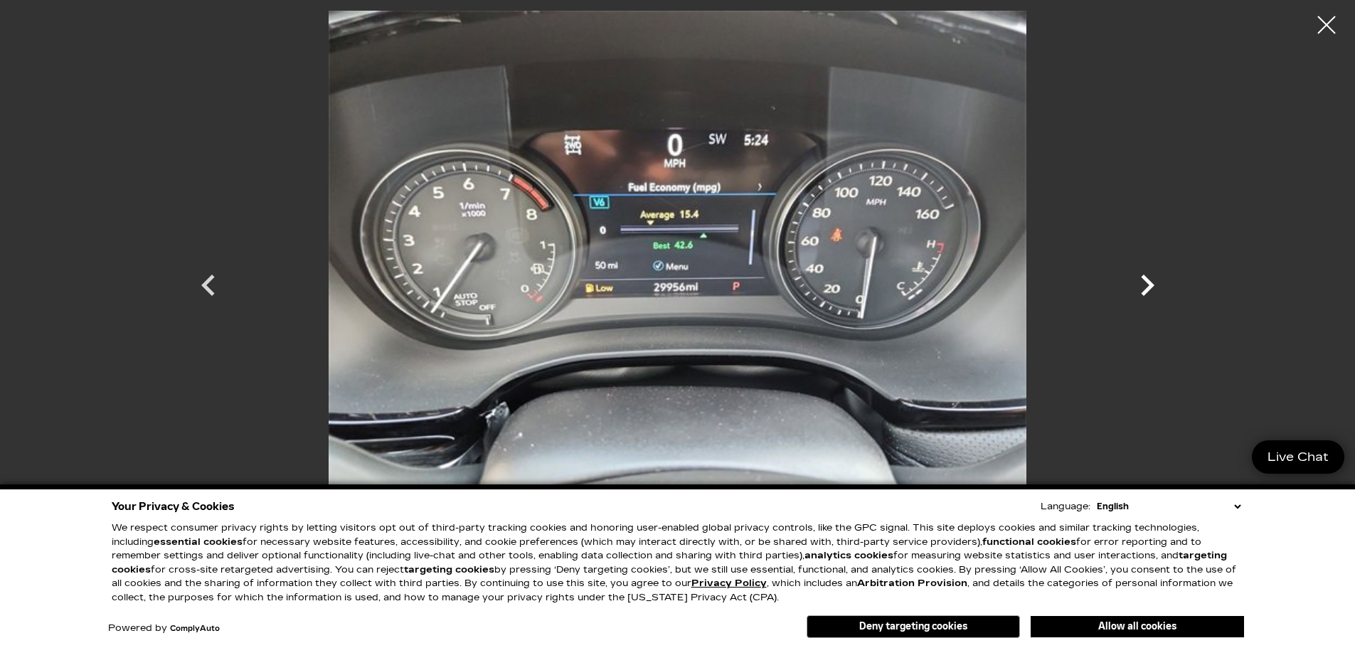
click at [1144, 290] on icon "Next" at bounding box center [1147, 285] width 43 height 43
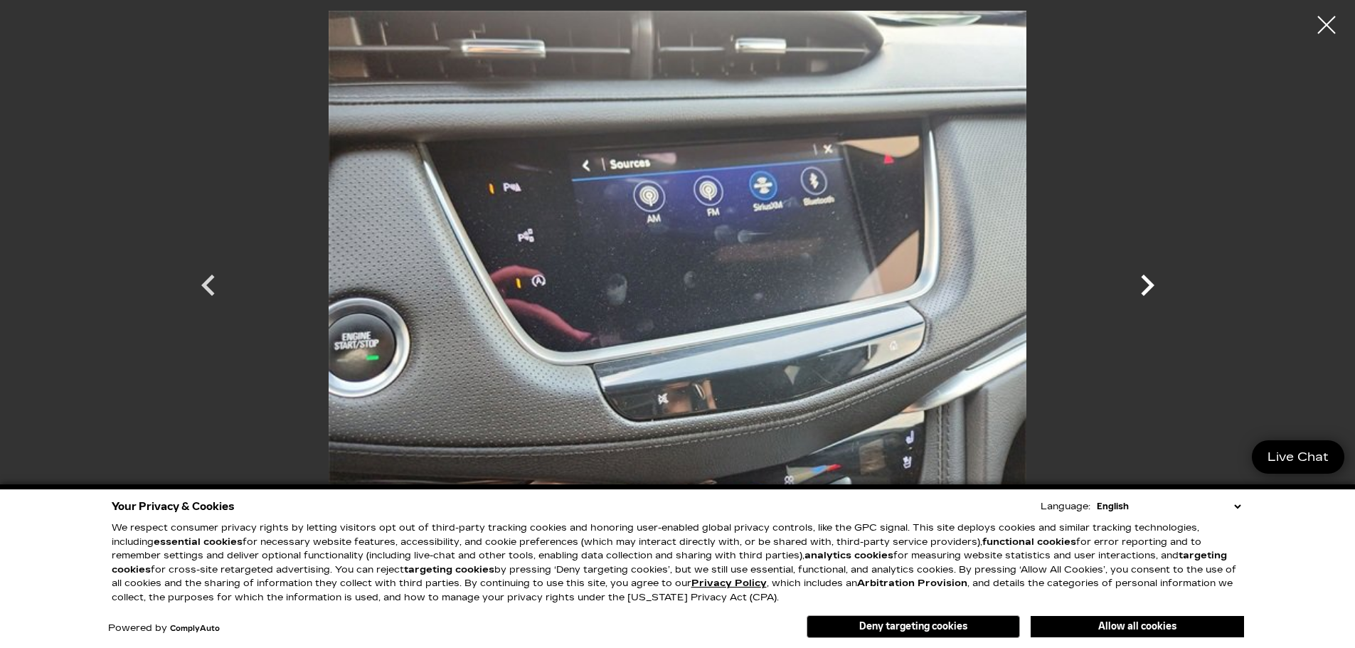
click at [1146, 290] on icon "Next" at bounding box center [1148, 285] width 14 height 21
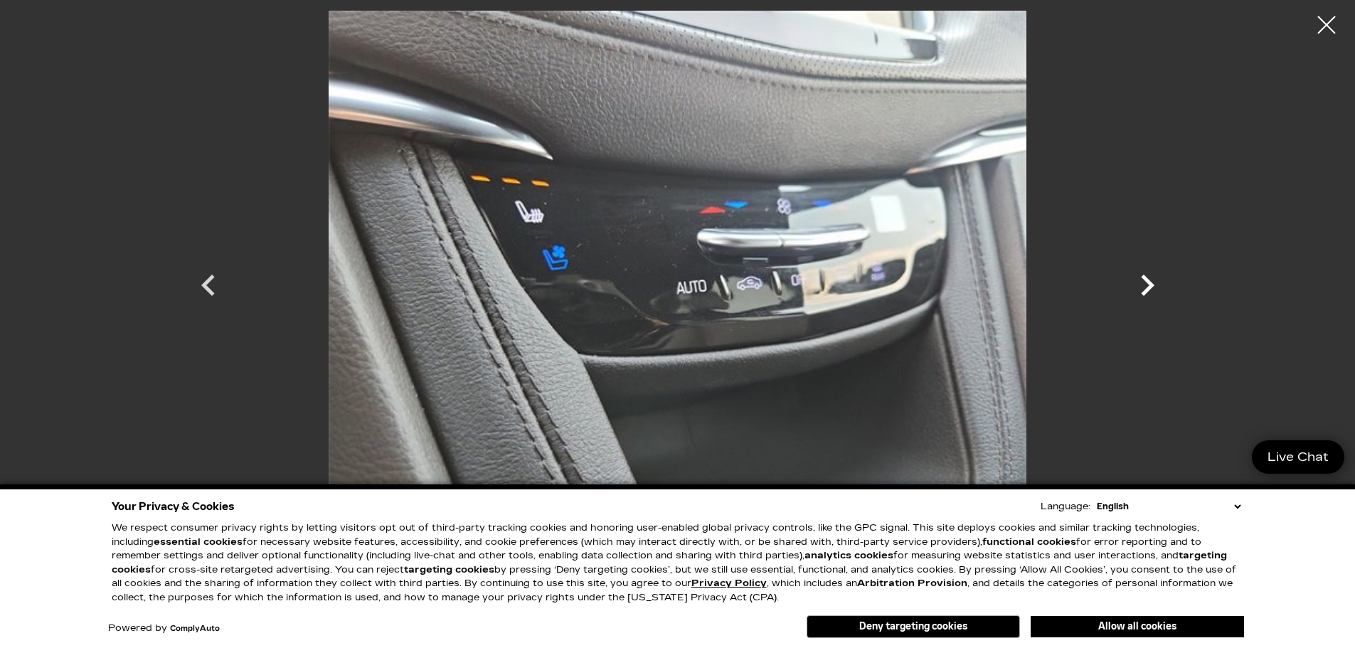
click at [1155, 288] on icon "Next" at bounding box center [1147, 285] width 43 height 43
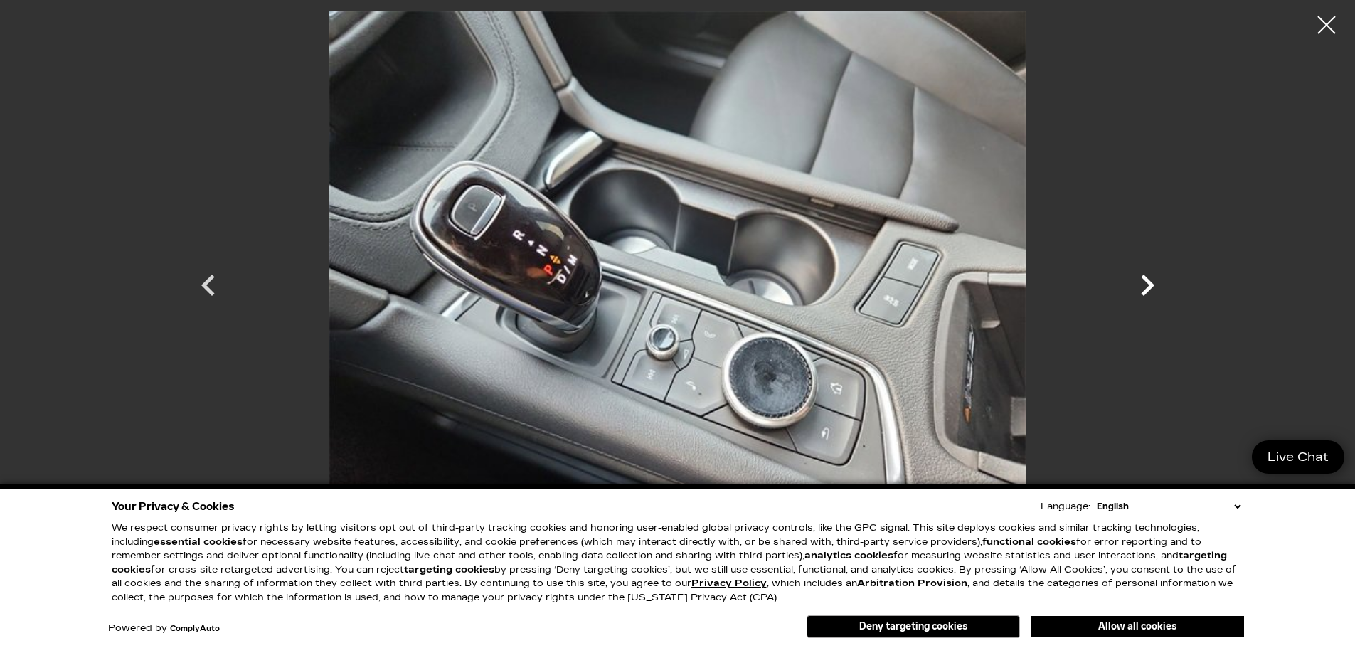
click at [1155, 288] on icon "Next" at bounding box center [1147, 285] width 43 height 43
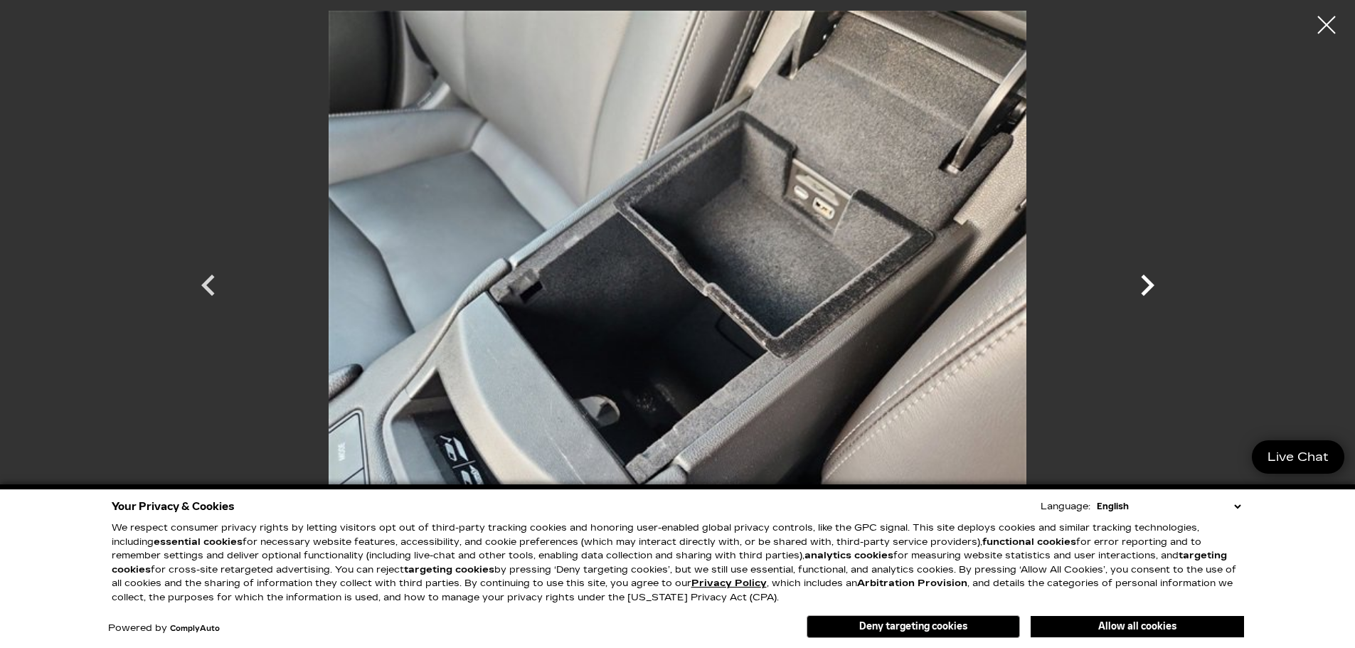
click at [1155, 288] on icon "Next" at bounding box center [1147, 285] width 43 height 43
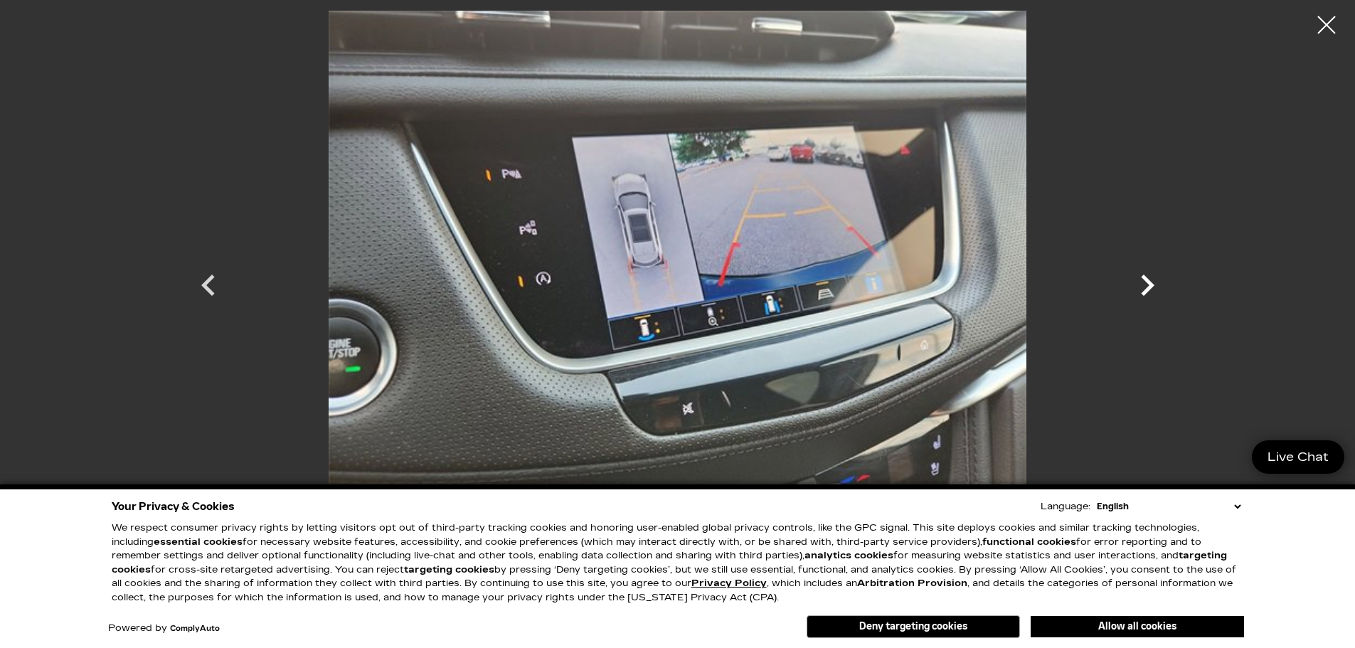
click at [1155, 288] on icon "Next" at bounding box center [1147, 285] width 43 height 43
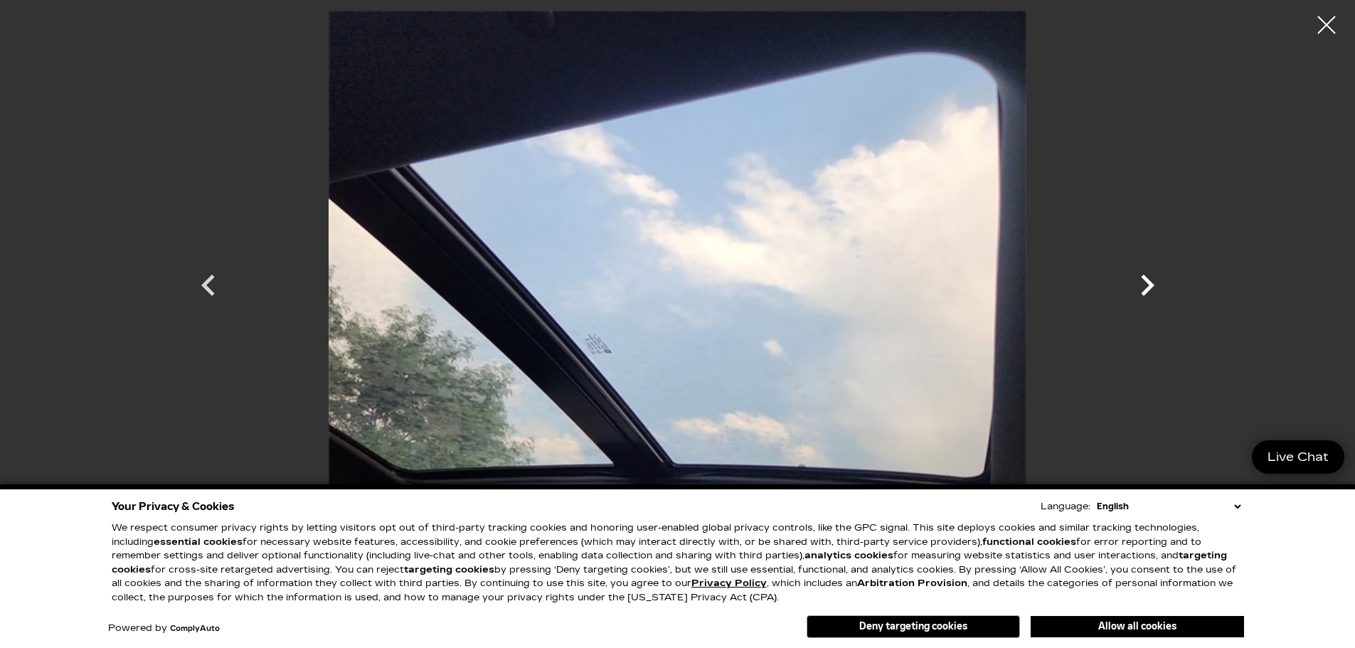
click at [1146, 285] on icon "Next" at bounding box center [1147, 285] width 43 height 43
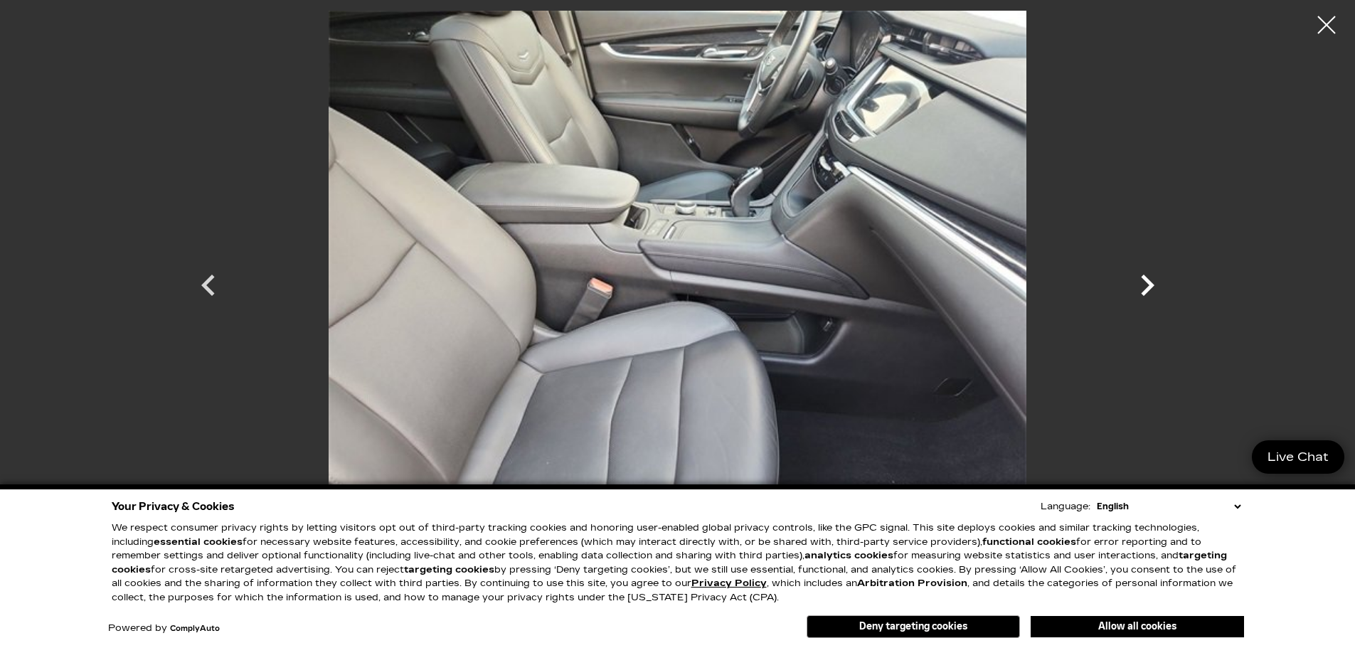
click at [1138, 282] on icon "Next" at bounding box center [1147, 285] width 43 height 43
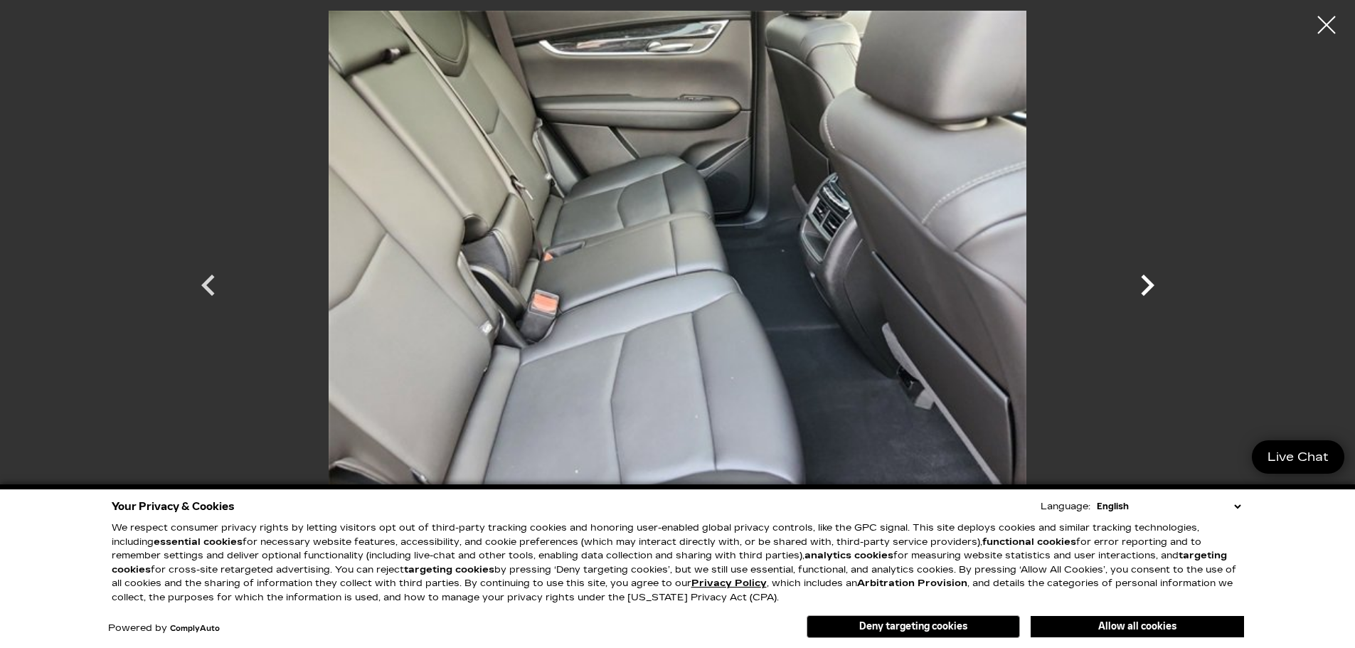
click at [1128, 280] on icon "Next" at bounding box center [1147, 285] width 43 height 43
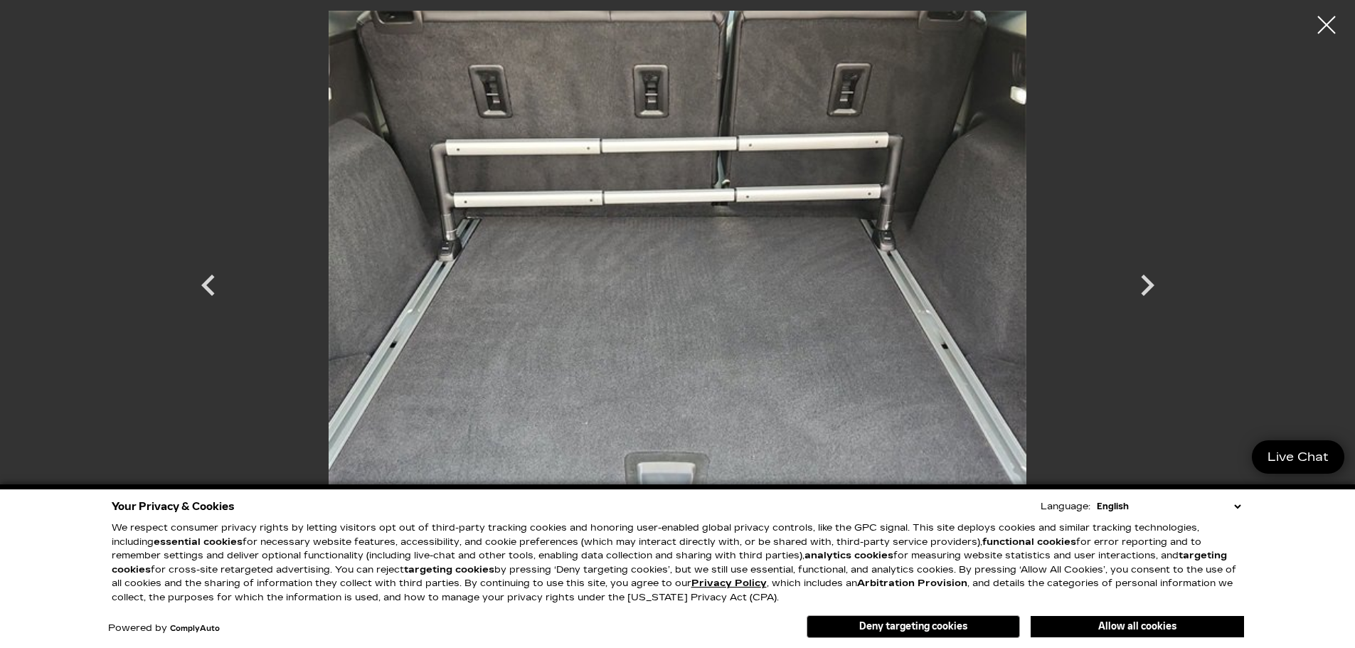
click at [1139, 282] on icon "Next" at bounding box center [1147, 285] width 43 height 43
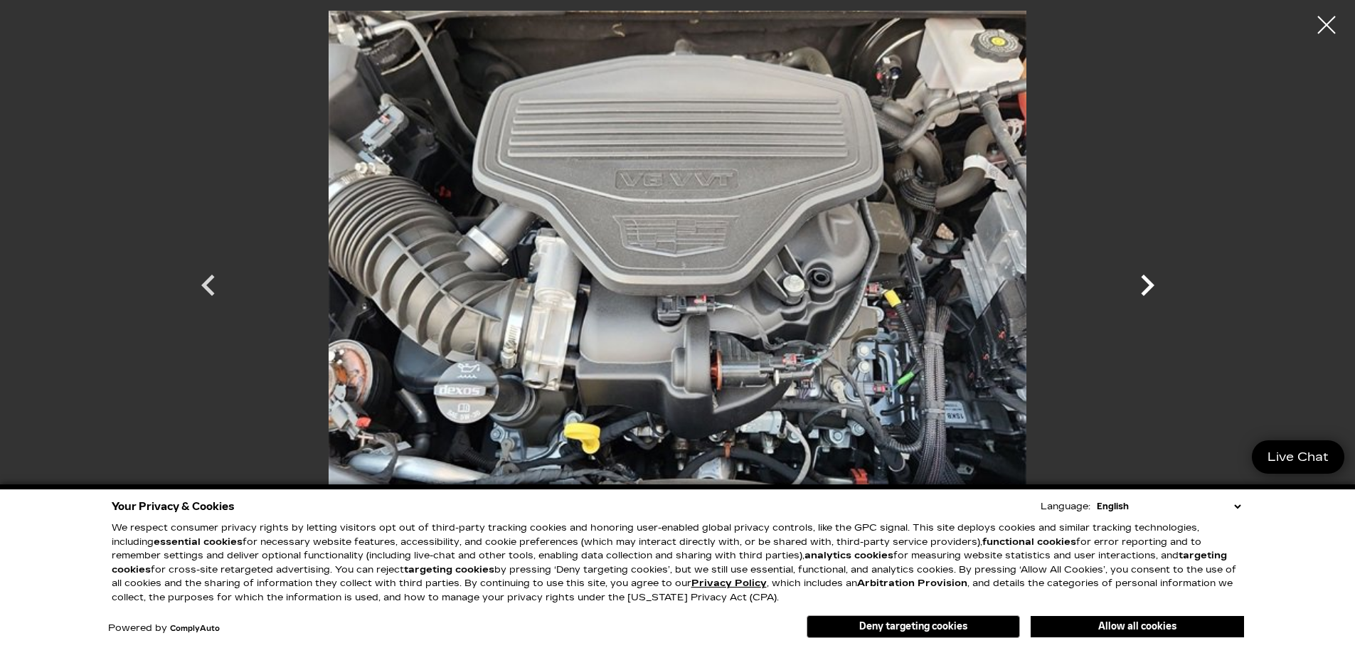
click at [1142, 284] on icon "Next" at bounding box center [1147, 285] width 43 height 43
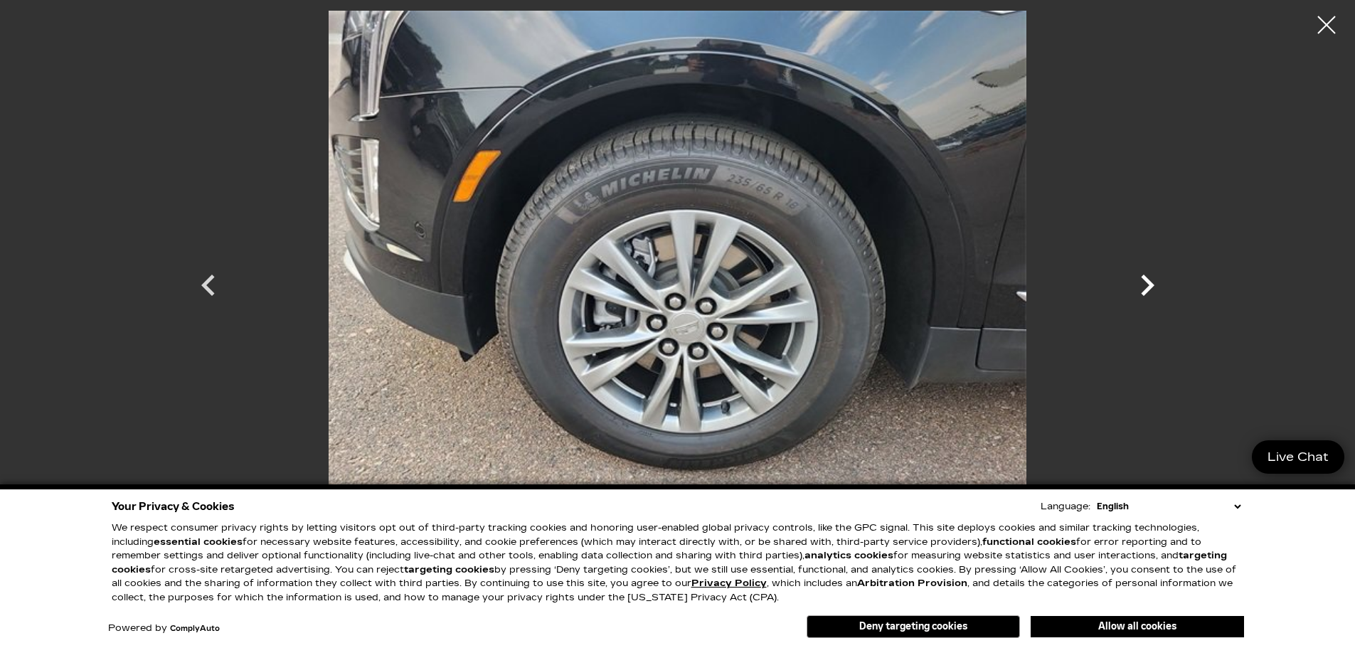
click at [1142, 284] on icon "Next" at bounding box center [1147, 285] width 43 height 43
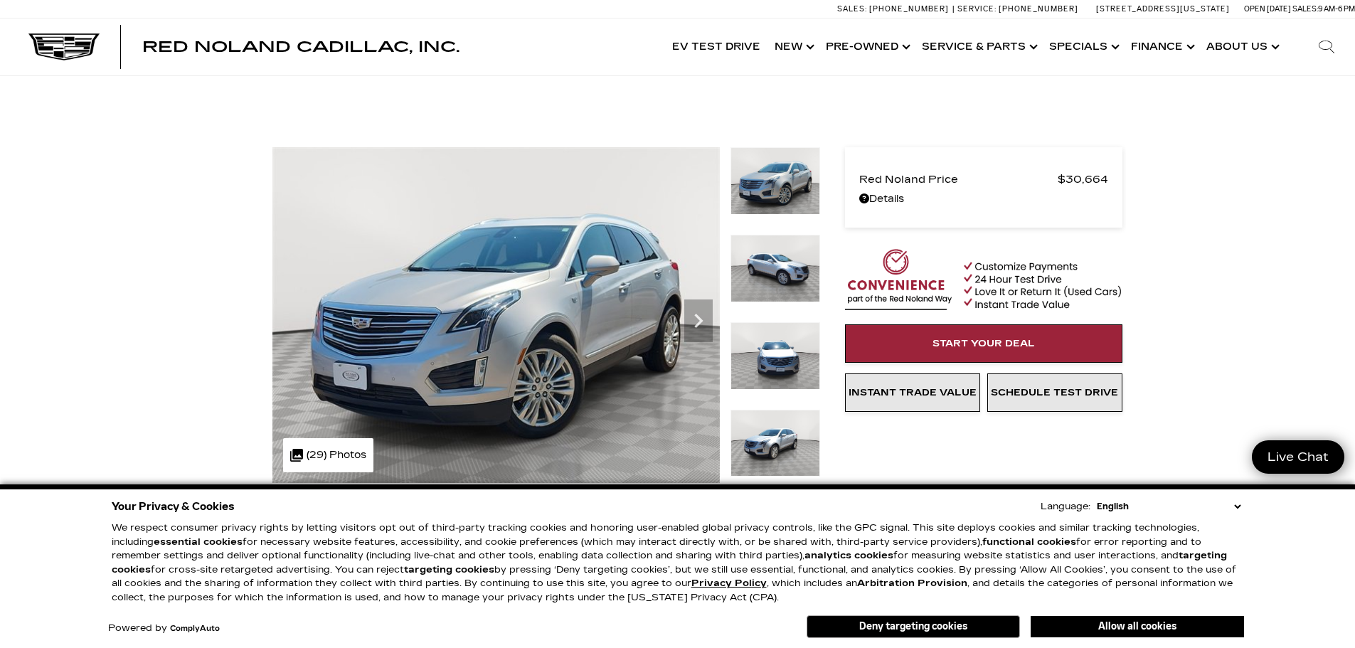
scroll to position [1565, 0]
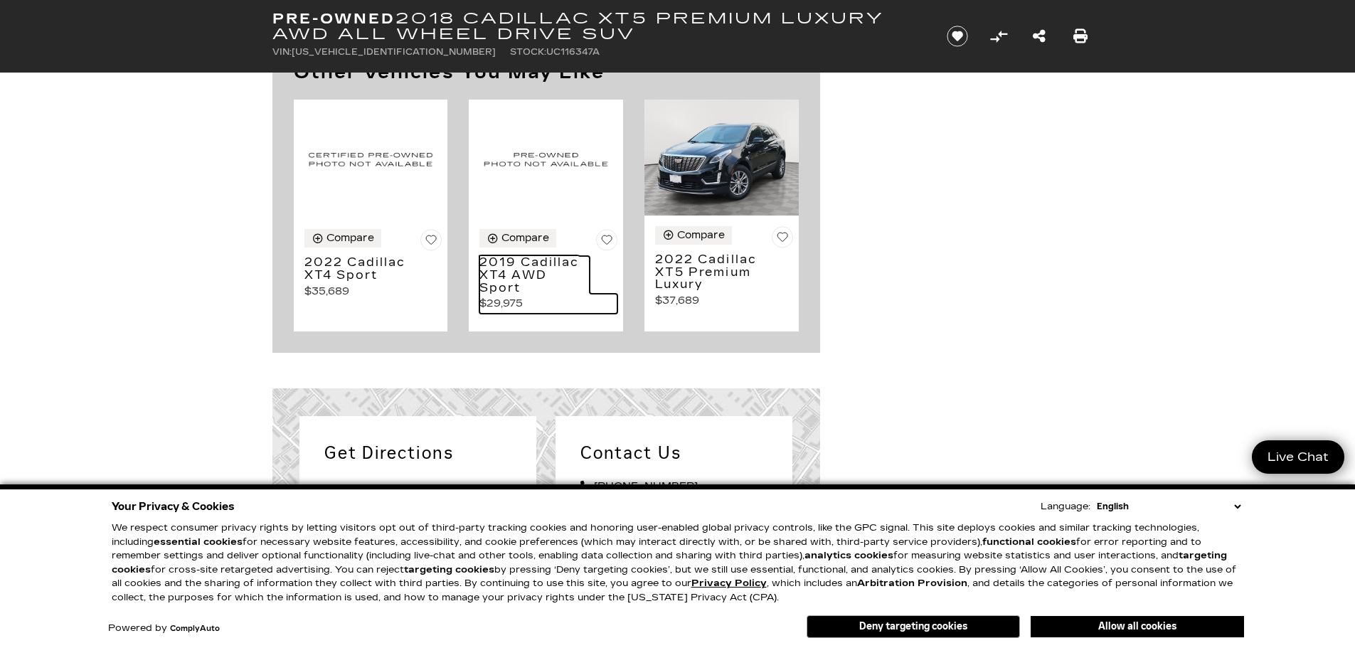
click at [524, 287] on h3 "2019 Cadillac XT4 AWD Sport" at bounding box center [535, 275] width 110 height 38
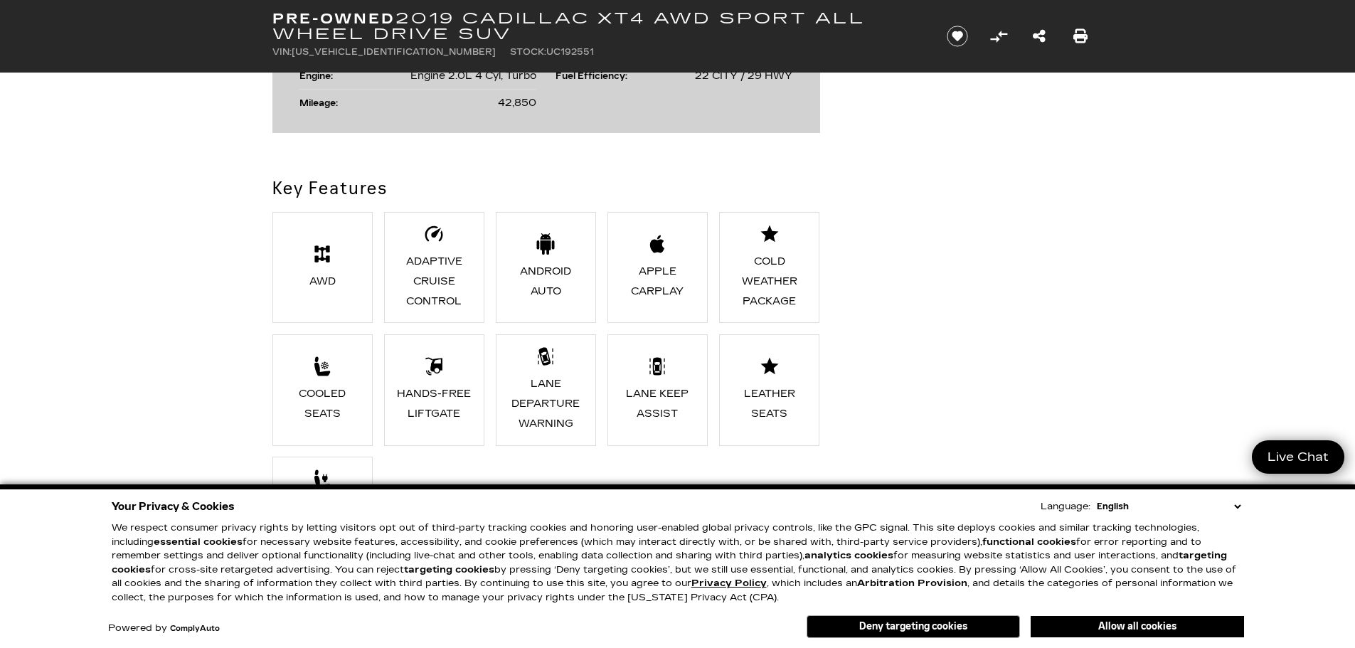
scroll to position [1067, 0]
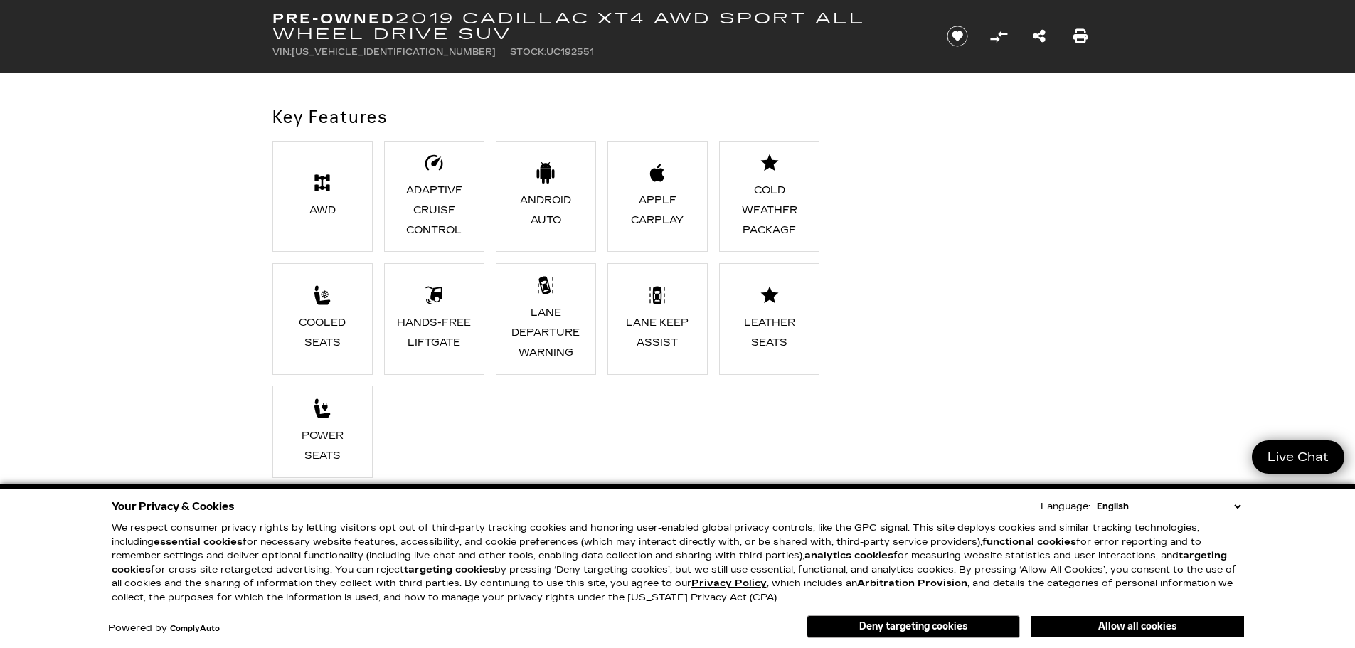
click at [452, 215] on div "Adaptive Cruise Control" at bounding box center [435, 211] width 78 height 60
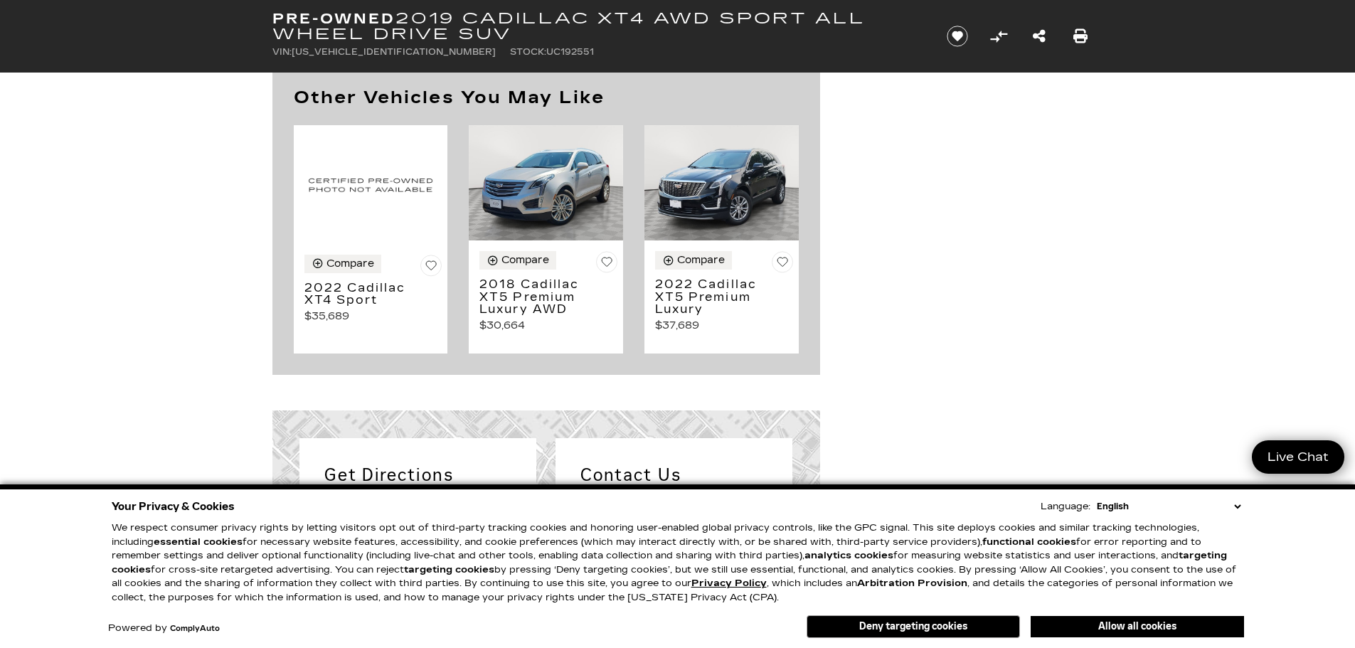
scroll to position [1779, 0]
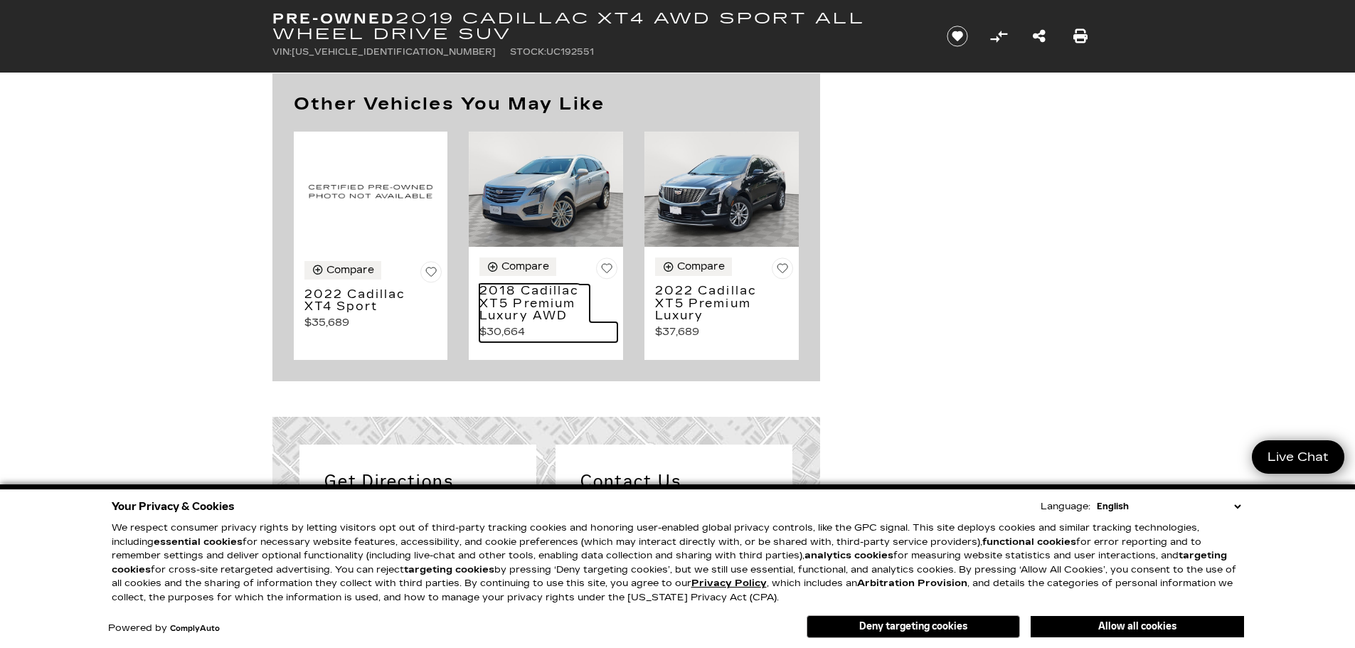
click at [522, 302] on h3 "2018 Cadillac XT5 Premium Luxury AWD" at bounding box center [535, 304] width 110 height 38
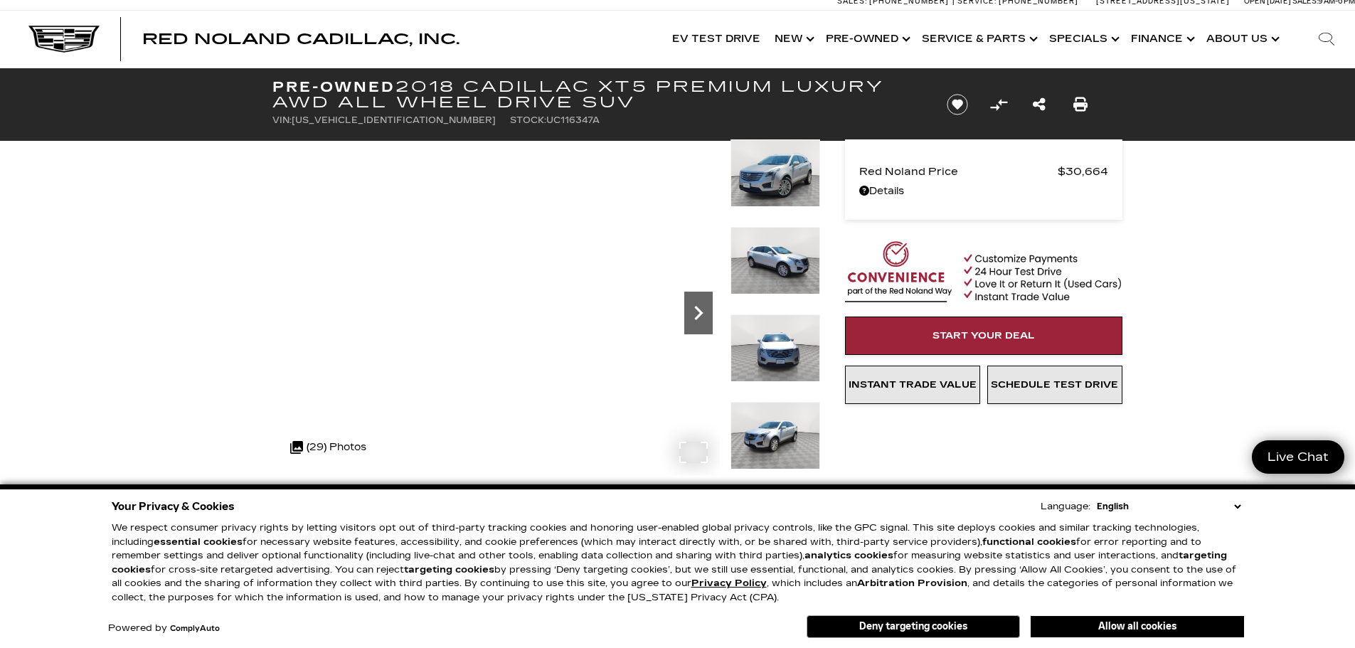
scroll to position [8, 0]
